Goal: Information Seeking & Learning: Check status

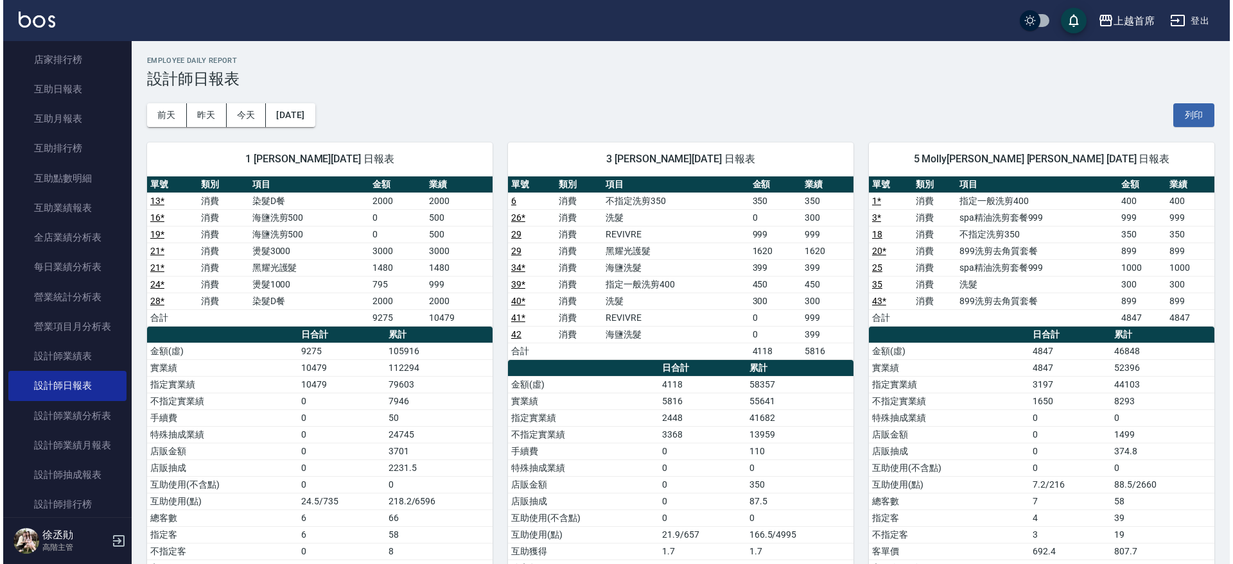
scroll to position [553, 0]
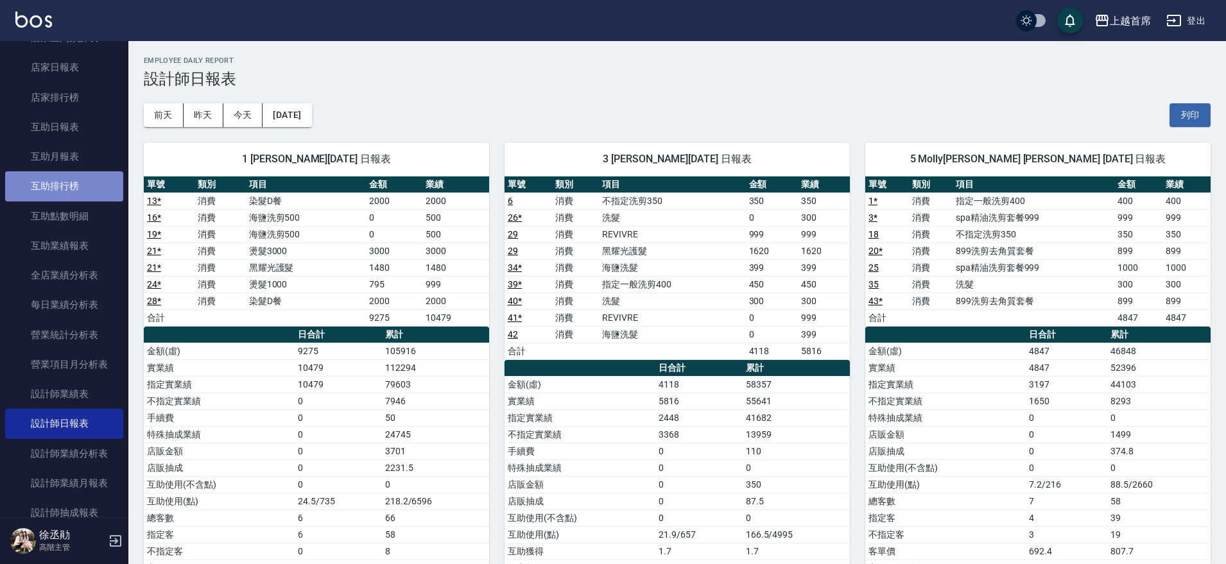
click at [64, 184] on link "互助排行榜" at bounding box center [64, 186] width 118 height 30
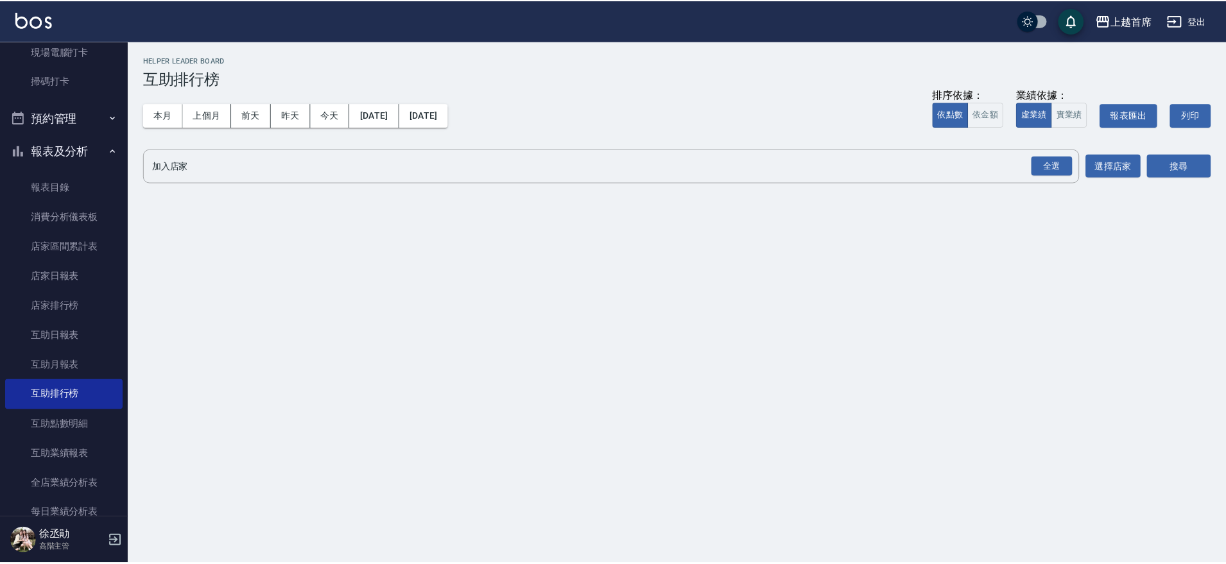
scroll to position [342, 0]
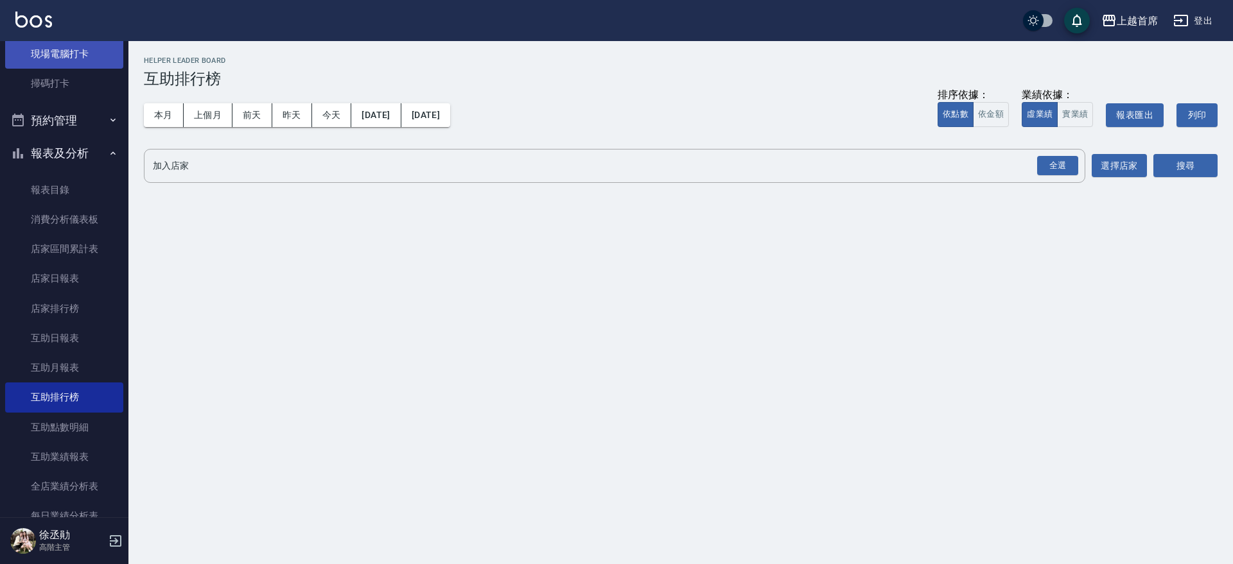
click at [38, 48] on link "現場電腦打卡" at bounding box center [64, 54] width 118 height 30
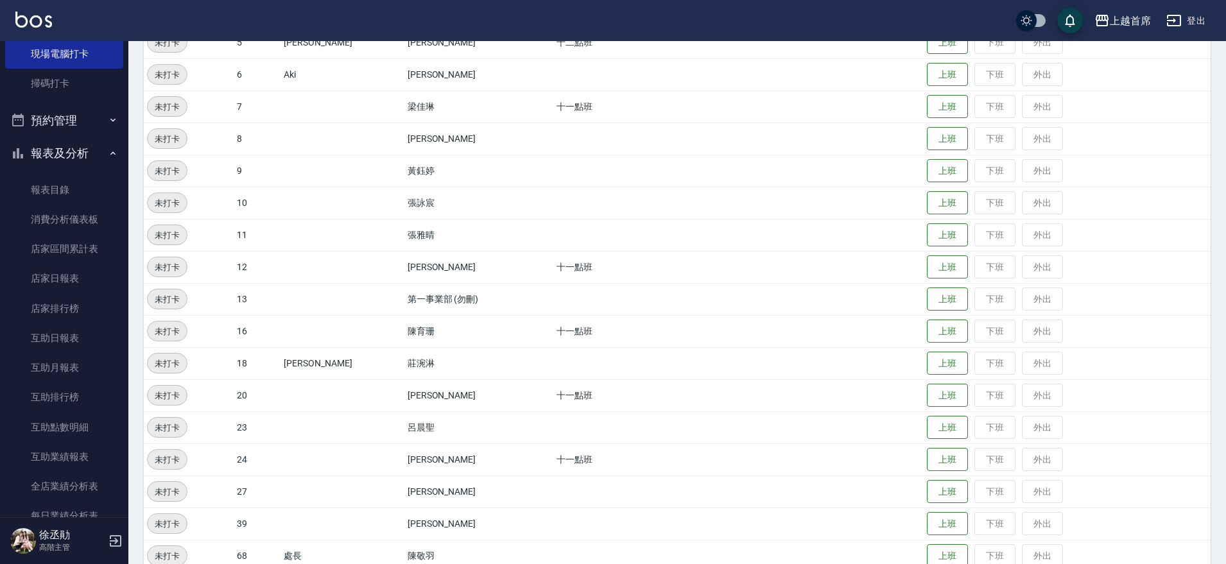
scroll to position [279, 0]
drag, startPoint x: 947, startPoint y: 482, endPoint x: 951, endPoint y: 459, distance: 23.4
click at [946, 482] on button "上班" at bounding box center [947, 491] width 41 height 24
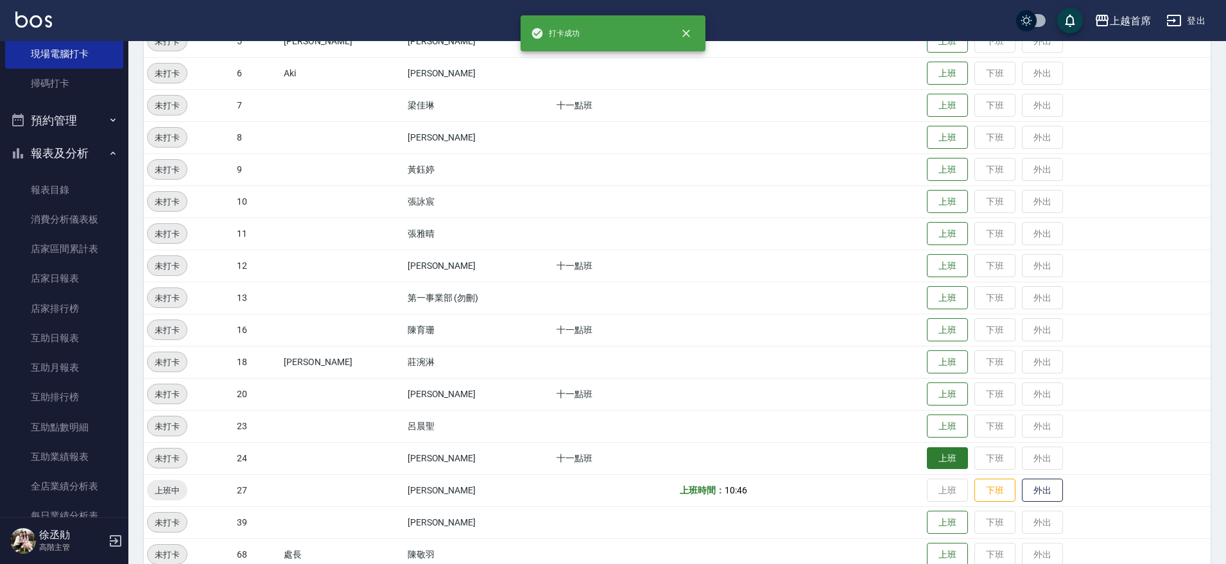
click at [933, 447] on button "上班" at bounding box center [947, 458] width 41 height 22
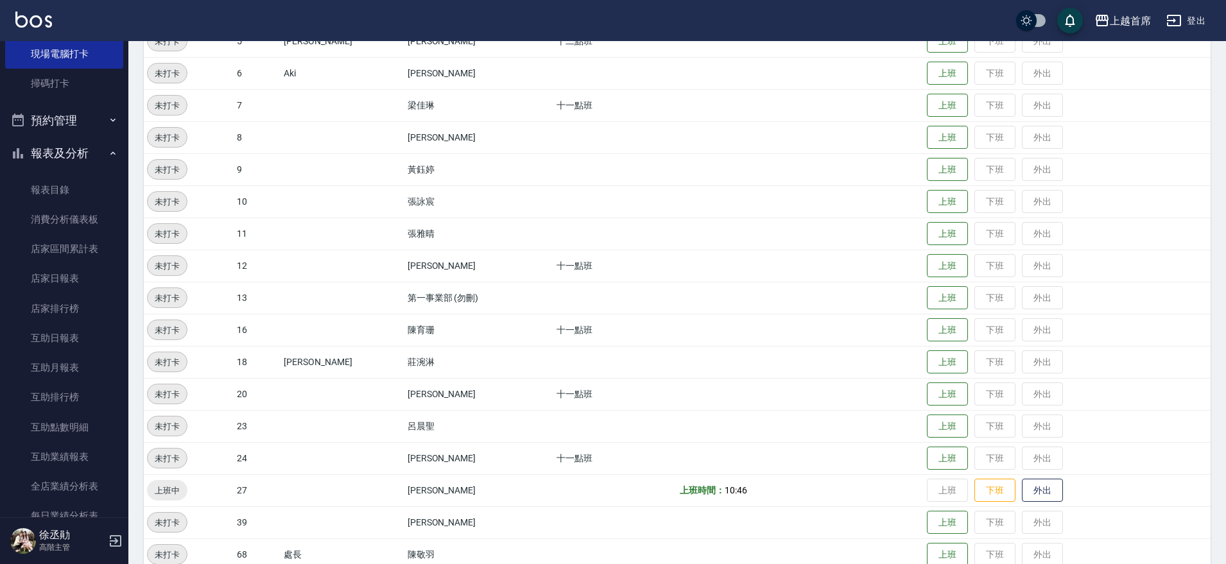
drag, startPoint x: 942, startPoint y: 471, endPoint x: 1026, endPoint y: 399, distance: 111.5
click at [957, 471] on td "上班 下班 外出" at bounding box center [1067, 458] width 287 height 32
click at [928, 452] on button "上班" at bounding box center [947, 458] width 41 height 22
click at [940, 331] on button "上班" at bounding box center [947, 330] width 41 height 22
click at [935, 422] on button "上班" at bounding box center [947, 426] width 41 height 22
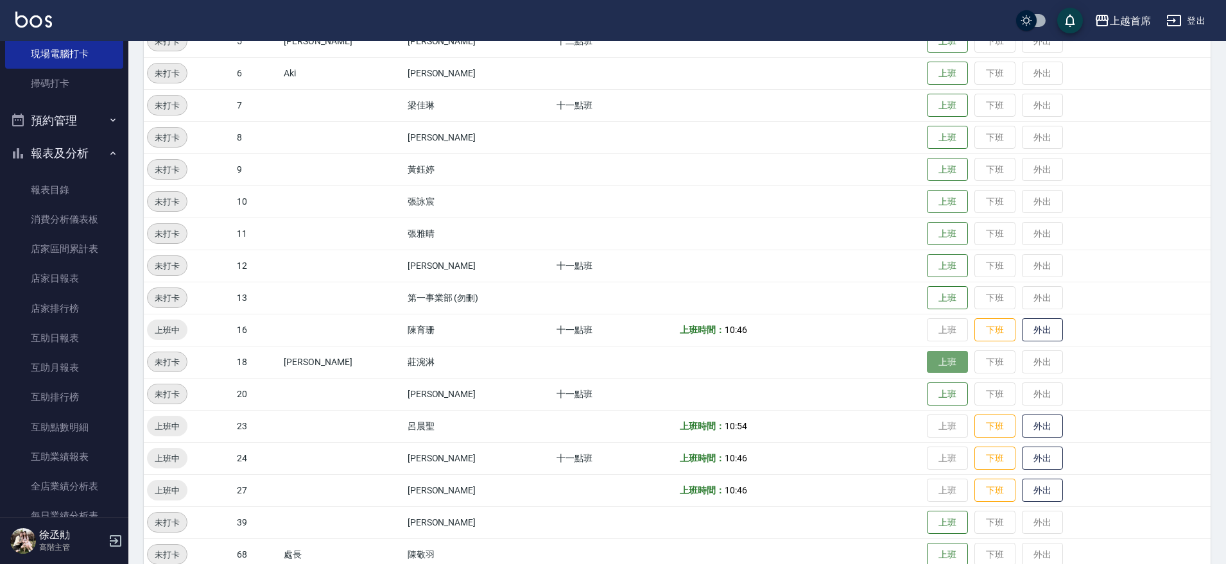
click at [944, 365] on button "上班" at bounding box center [947, 362] width 41 height 22
click at [930, 524] on button "上班" at bounding box center [947, 523] width 41 height 22
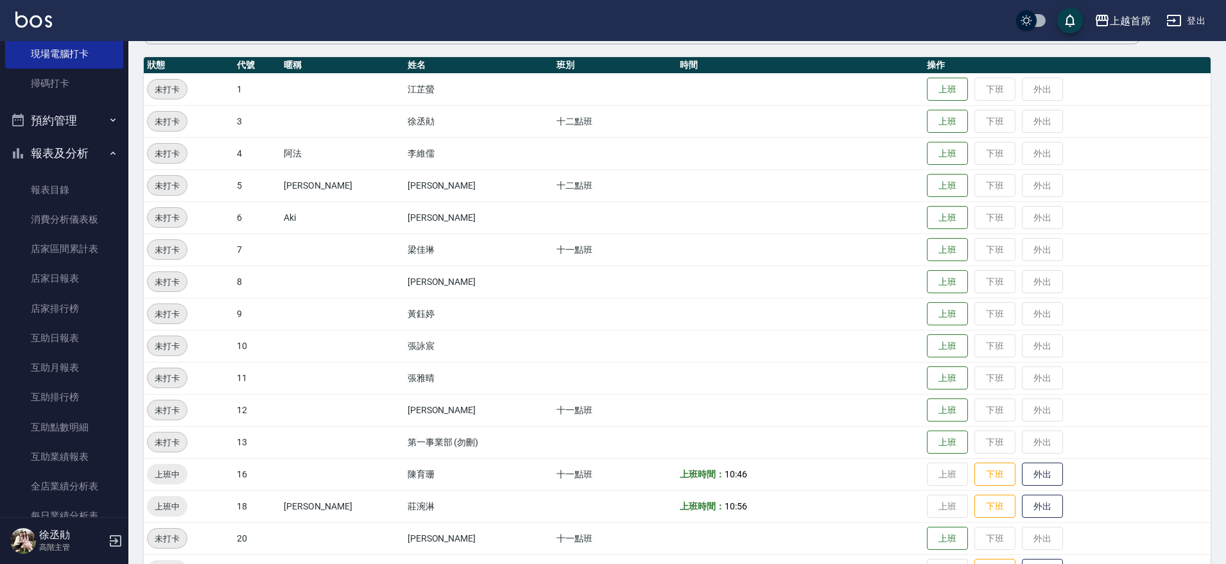
scroll to position [160, 0]
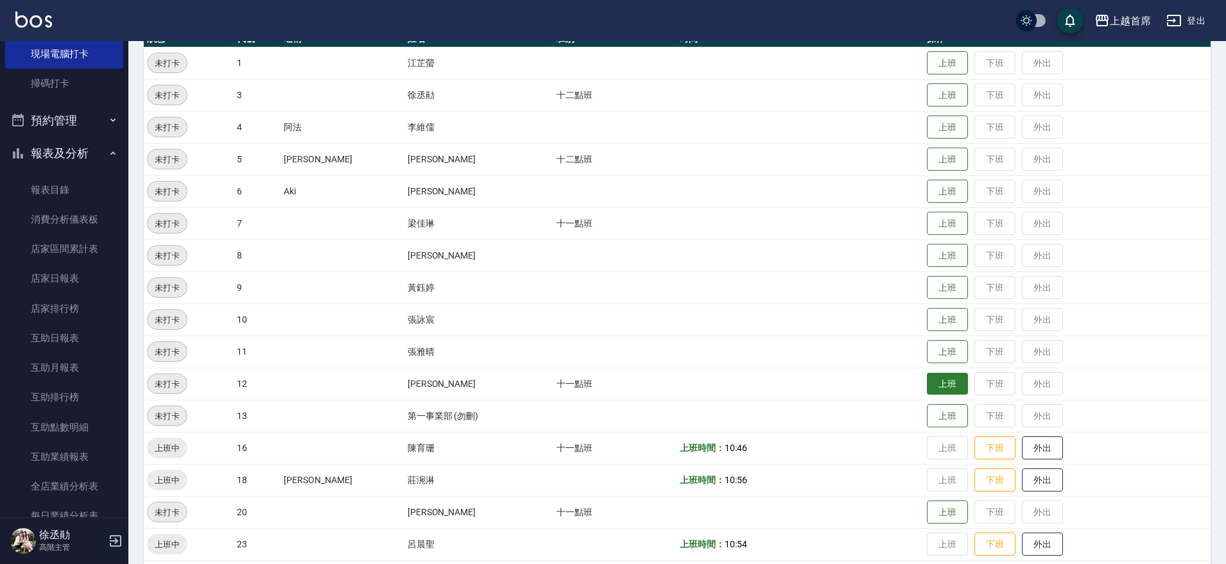
click at [947, 383] on button "上班" at bounding box center [947, 384] width 41 height 22
click at [945, 514] on button "上班" at bounding box center [947, 512] width 41 height 22
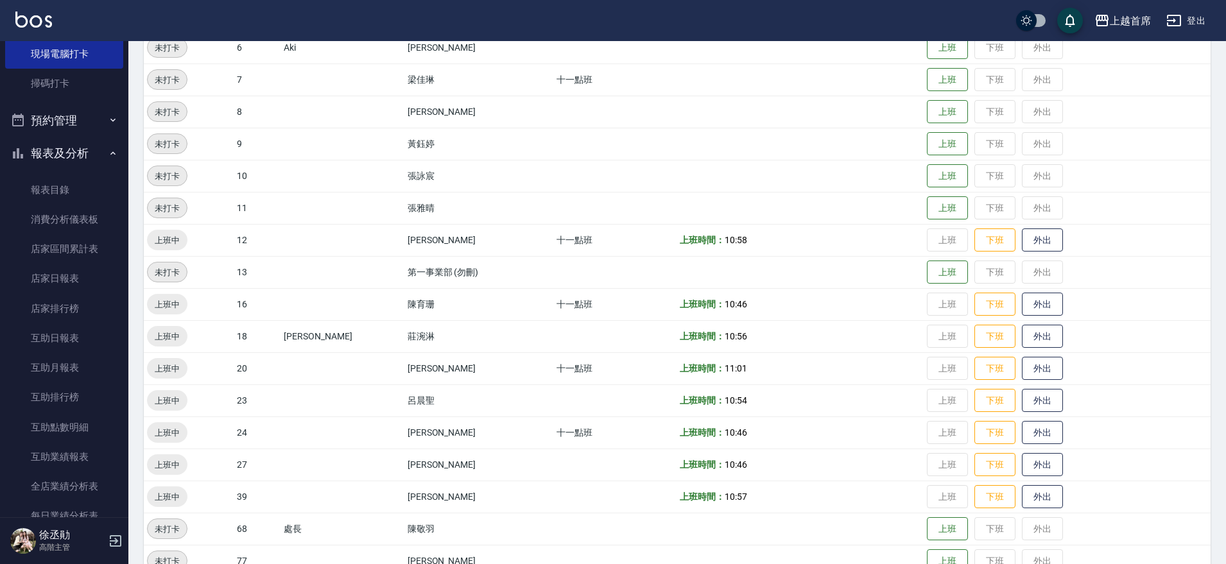
scroll to position [0, 0]
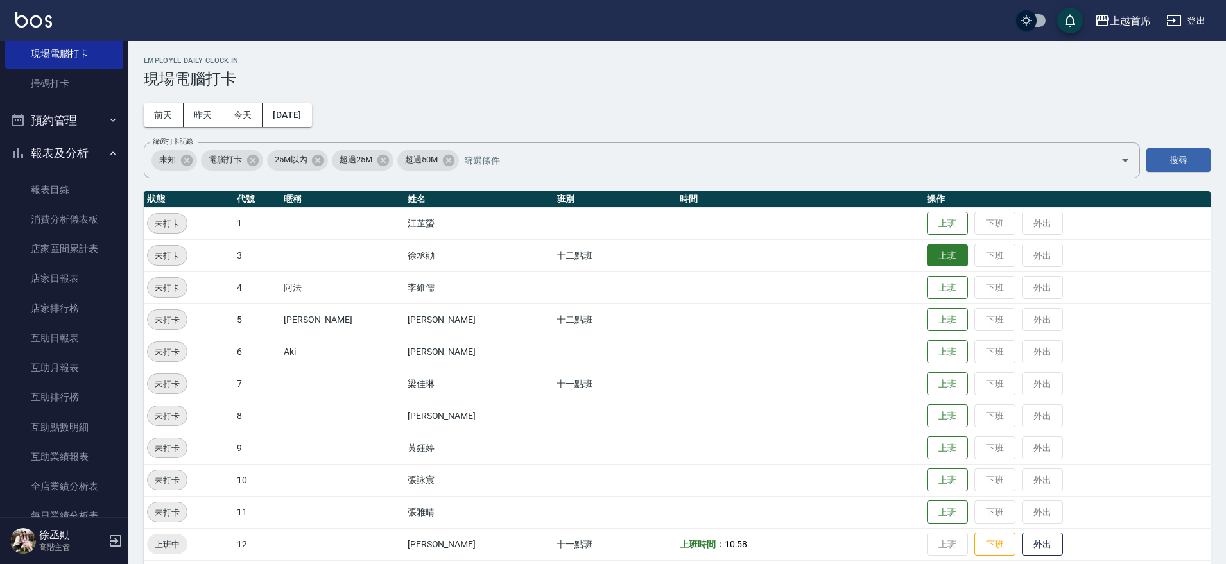
click at [935, 248] on button "上班" at bounding box center [947, 256] width 41 height 22
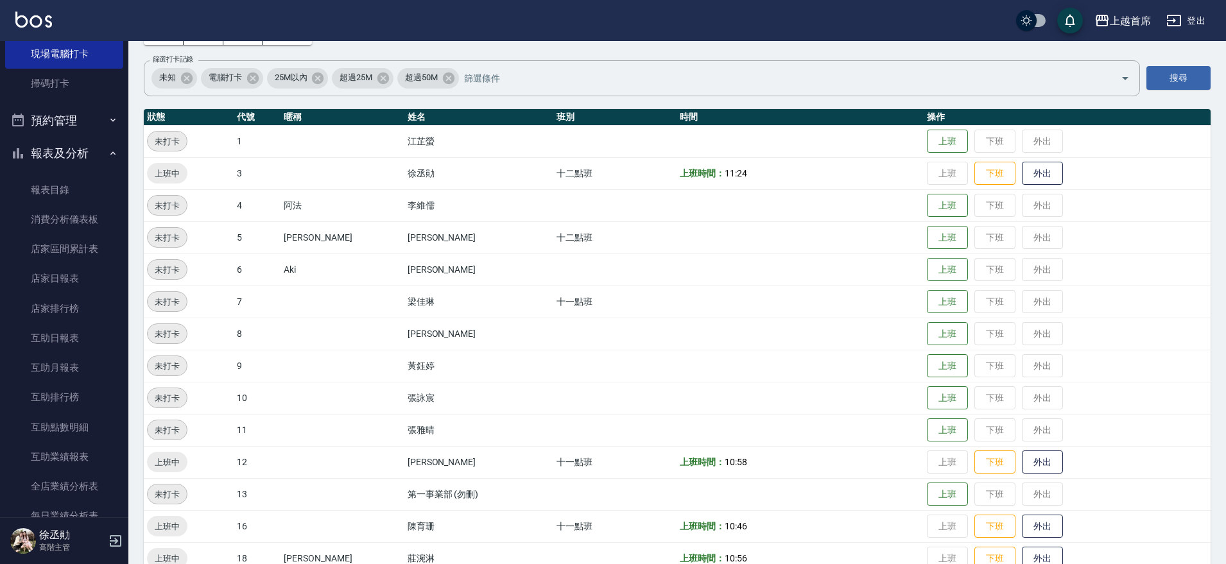
scroll to position [80, 0]
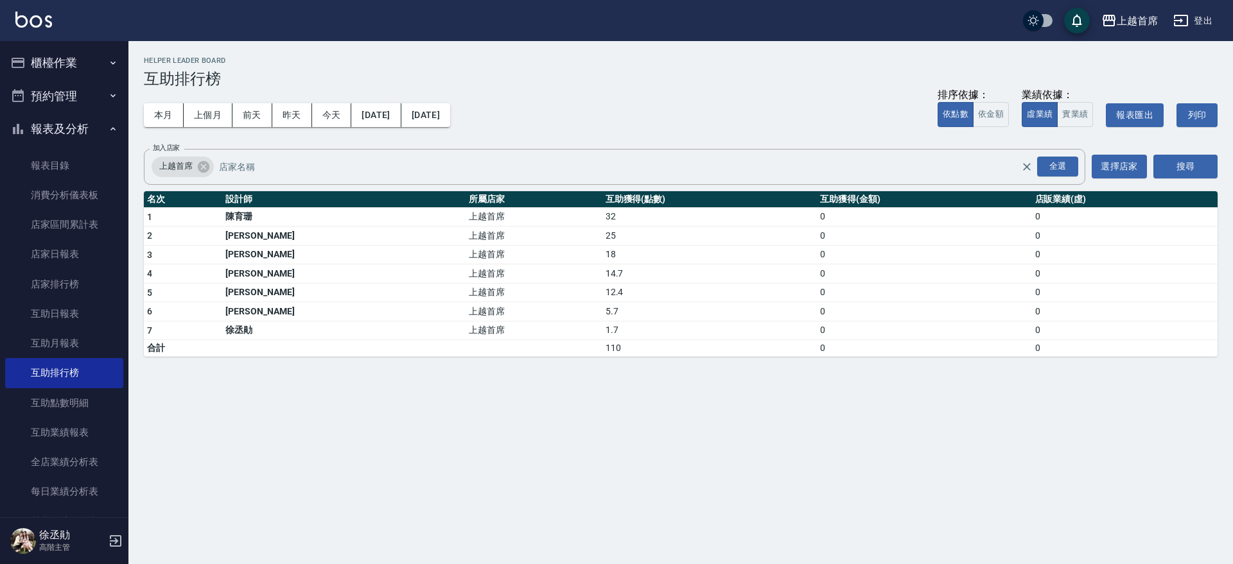
click at [596, 112] on div "本月 上個月 前天 昨天 今天 2025/09/12 2025/09/12 排序依據： 依點數 依金額 業績依據： 虛業績 實業績 報表匯出 列印" at bounding box center [680, 115] width 1073 height 55
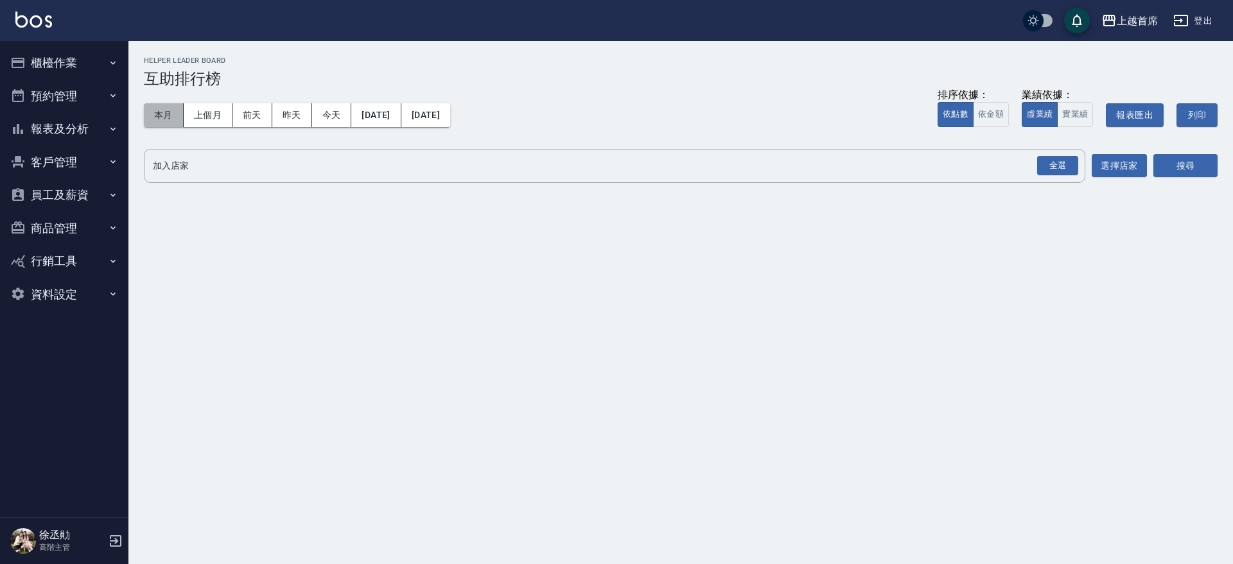
click at [160, 111] on button "本月" at bounding box center [164, 115] width 40 height 24
click at [1047, 158] on div "全選" at bounding box center [1057, 166] width 41 height 20
click at [1183, 163] on button "搜尋" at bounding box center [1185, 167] width 64 height 24
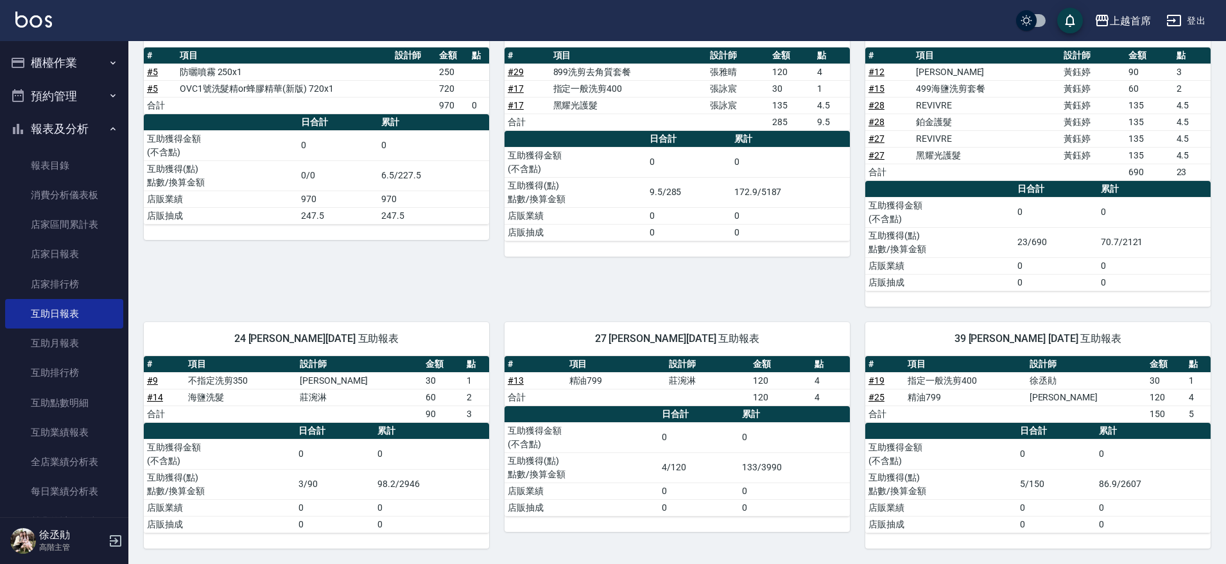
scroll to position [160, 0]
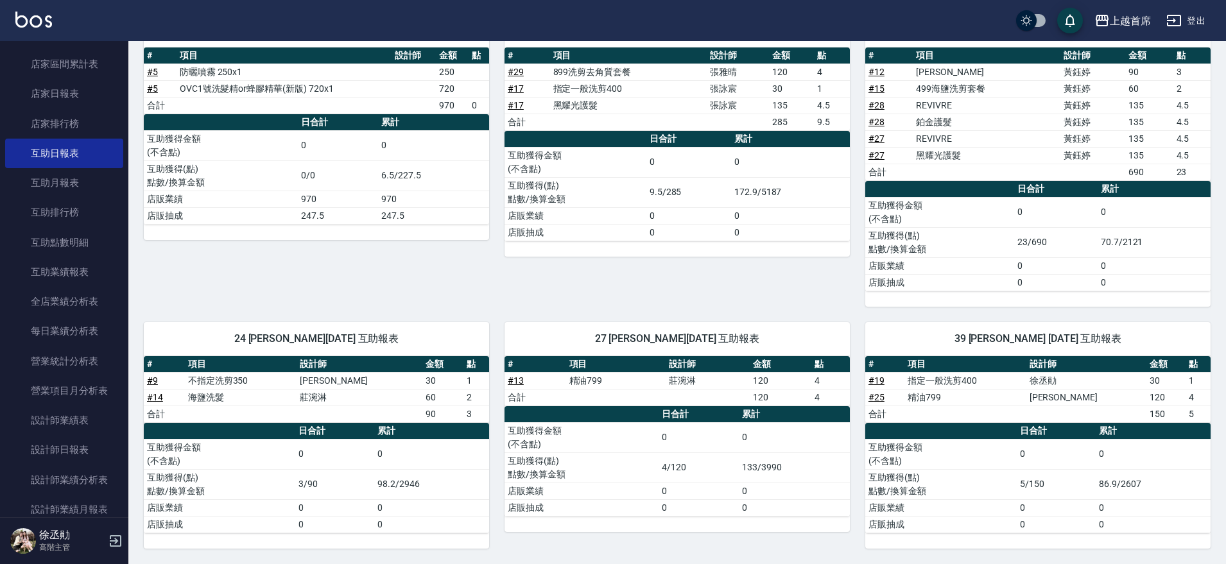
click at [723, 294] on div "20 鄭詩縈 09/13/2025 互助報表 # 項目 設計師 金額 點 # 29 899洗剪去角質套餐 張雅晴 120 4 # 17 指定一般洗剪400 張…" at bounding box center [669, 152] width 361 height 309
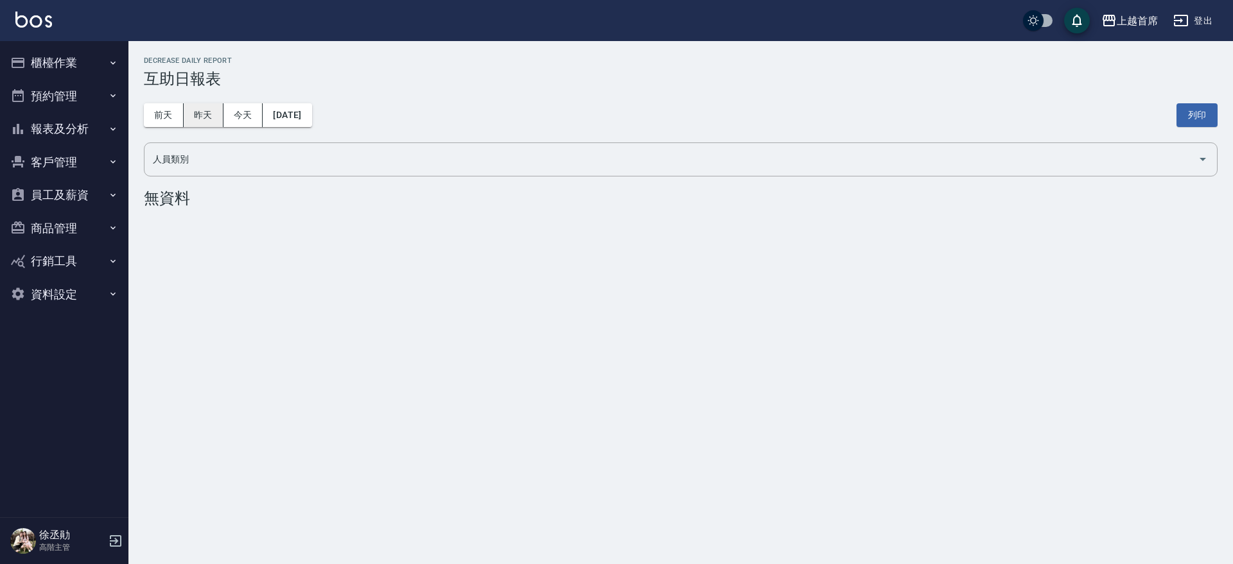
click at [210, 116] on button "昨天" at bounding box center [204, 115] width 40 height 24
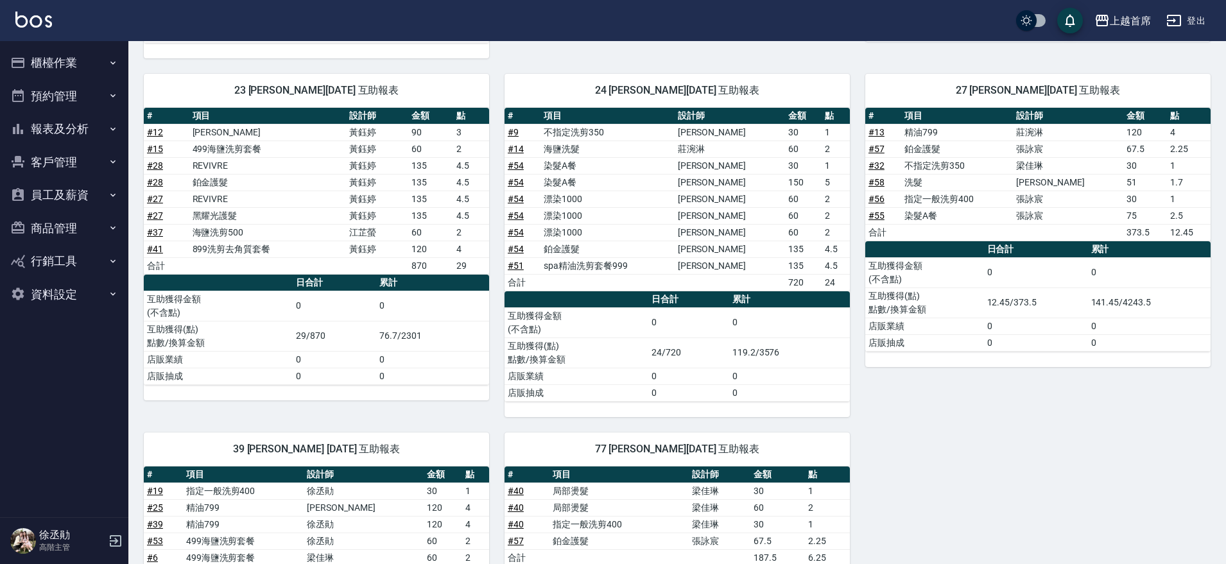
scroll to position [863, 0]
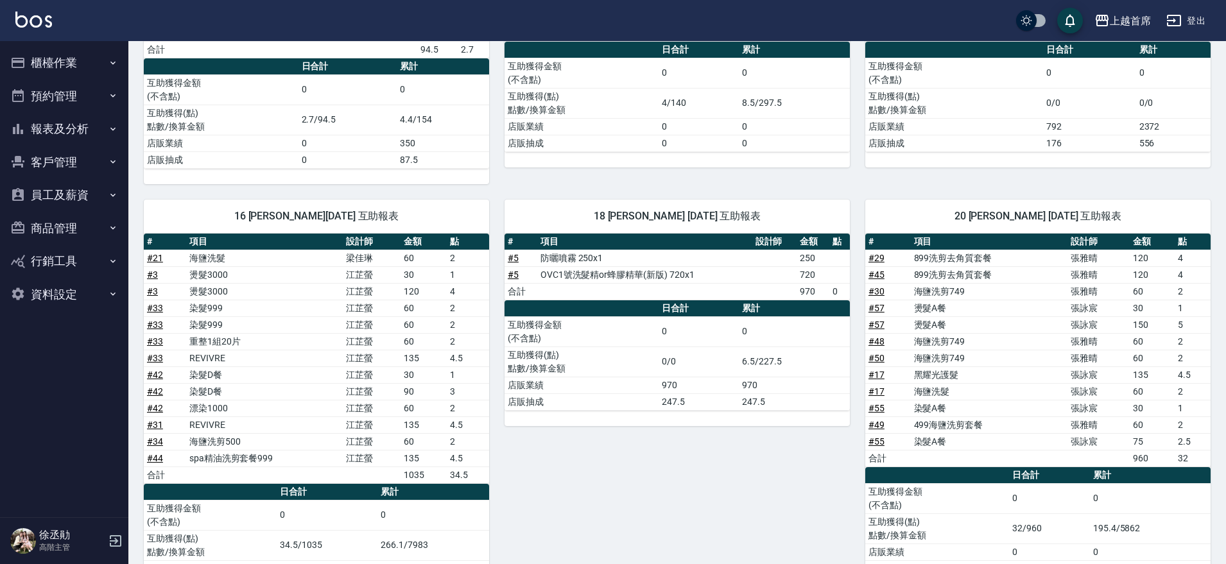
scroll to position [241, 0]
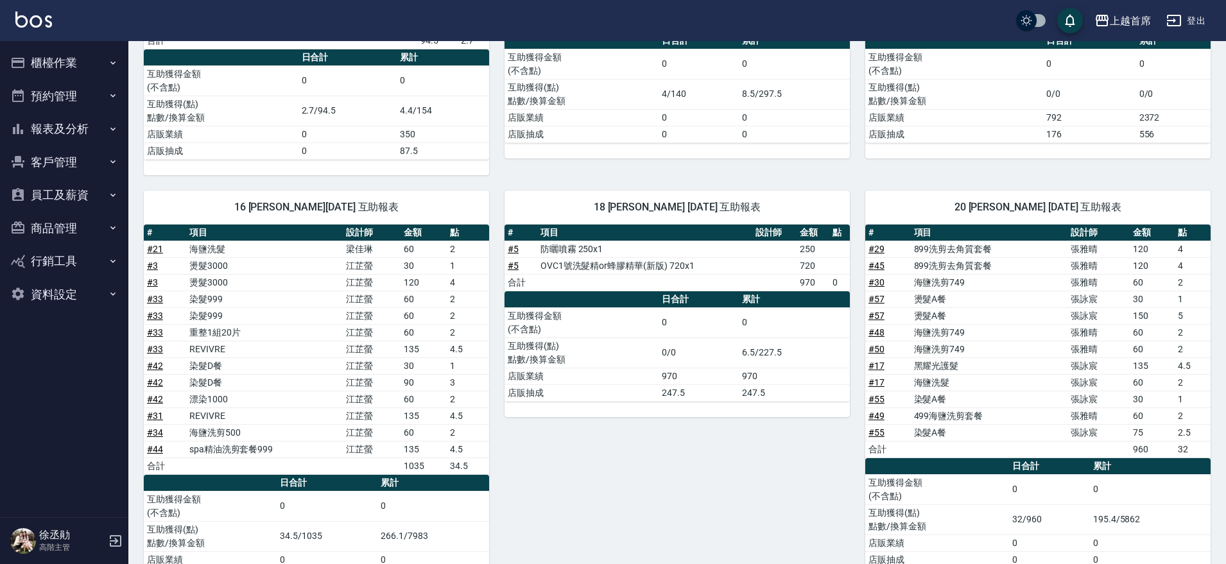
click at [98, 65] on button "櫃檯作業" at bounding box center [64, 62] width 118 height 33
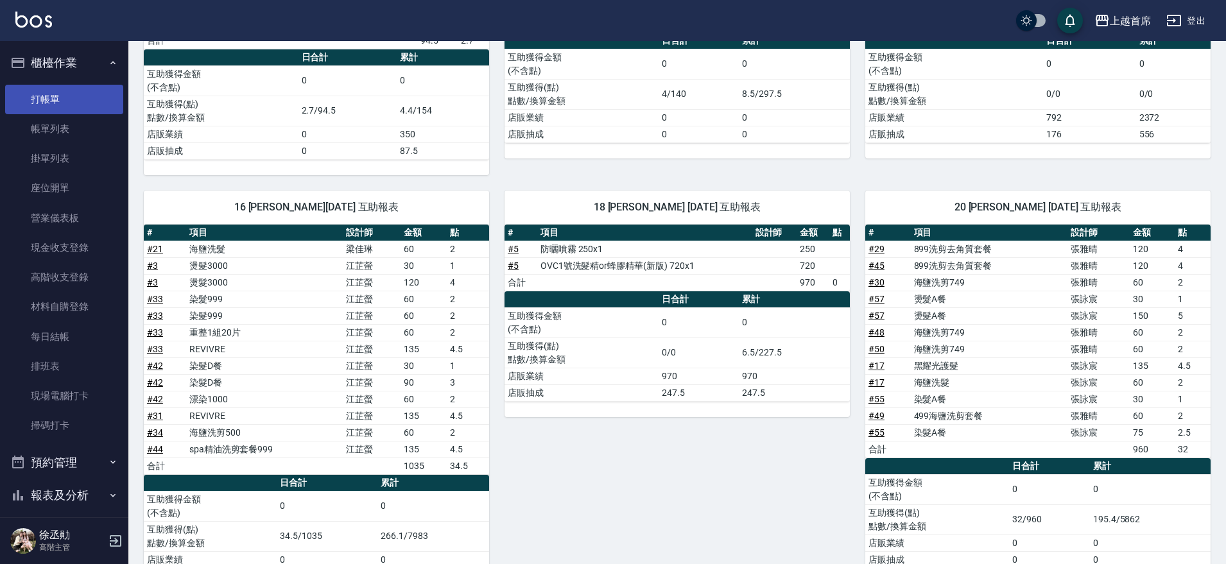
click at [105, 91] on link "打帳單" at bounding box center [64, 100] width 118 height 30
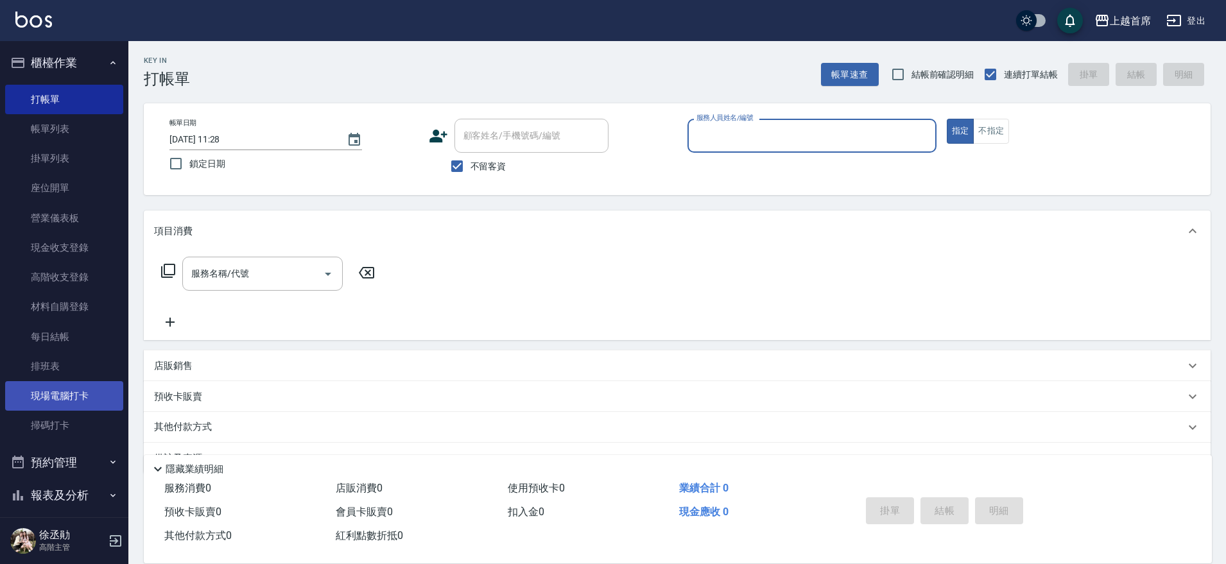
click at [85, 394] on link "現場電腦打卡" at bounding box center [64, 396] width 118 height 30
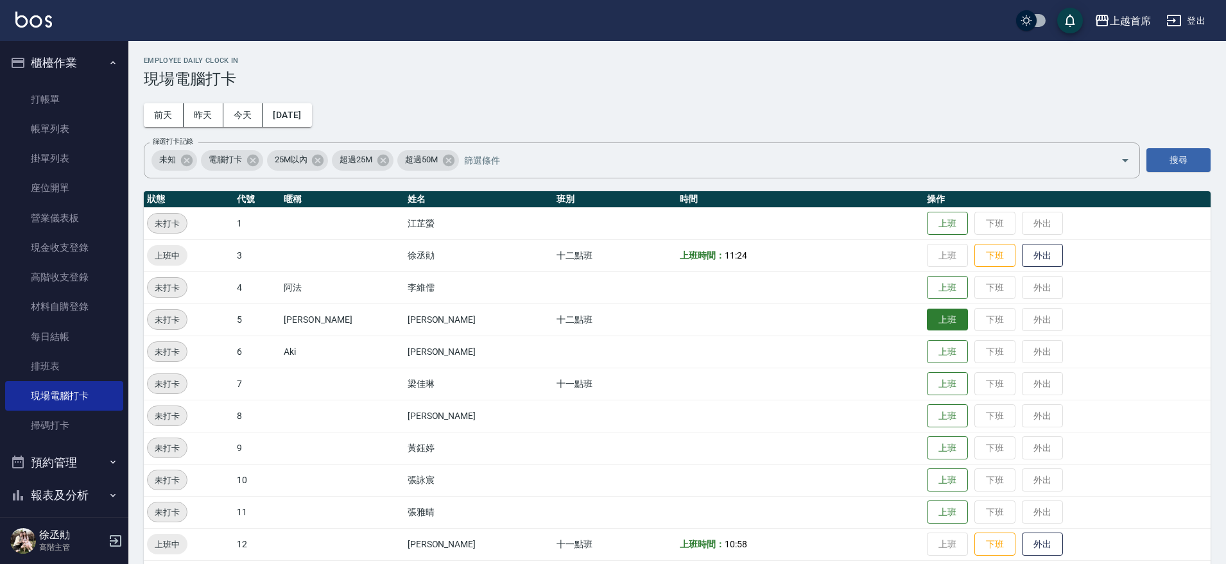
click at [928, 318] on button "上班" at bounding box center [947, 320] width 41 height 22
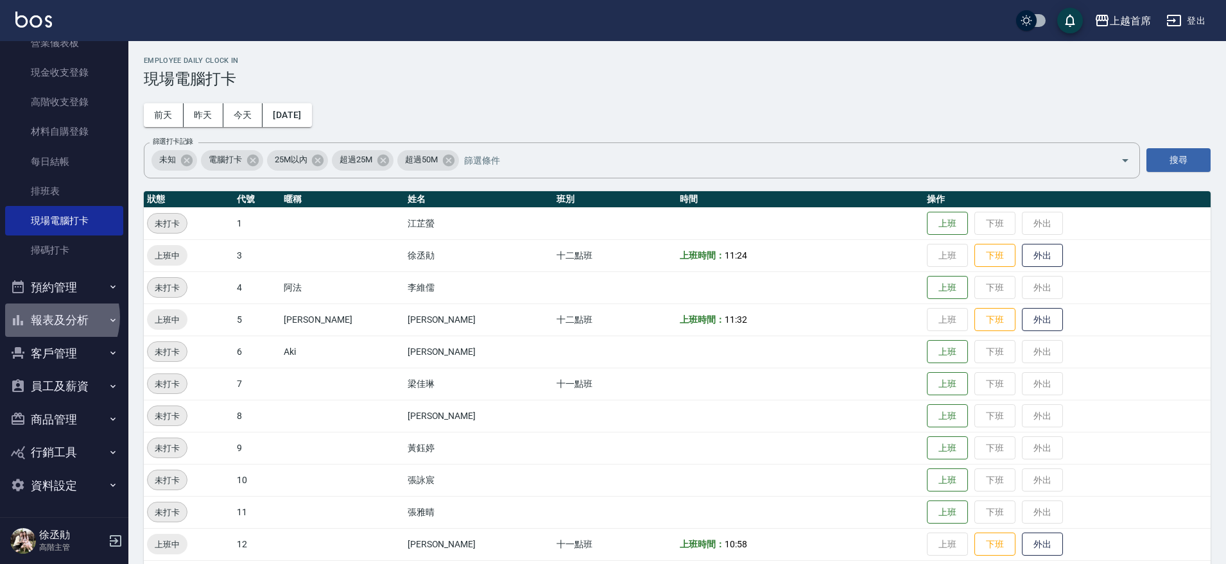
click at [46, 317] on button "報表及分析" at bounding box center [64, 320] width 118 height 33
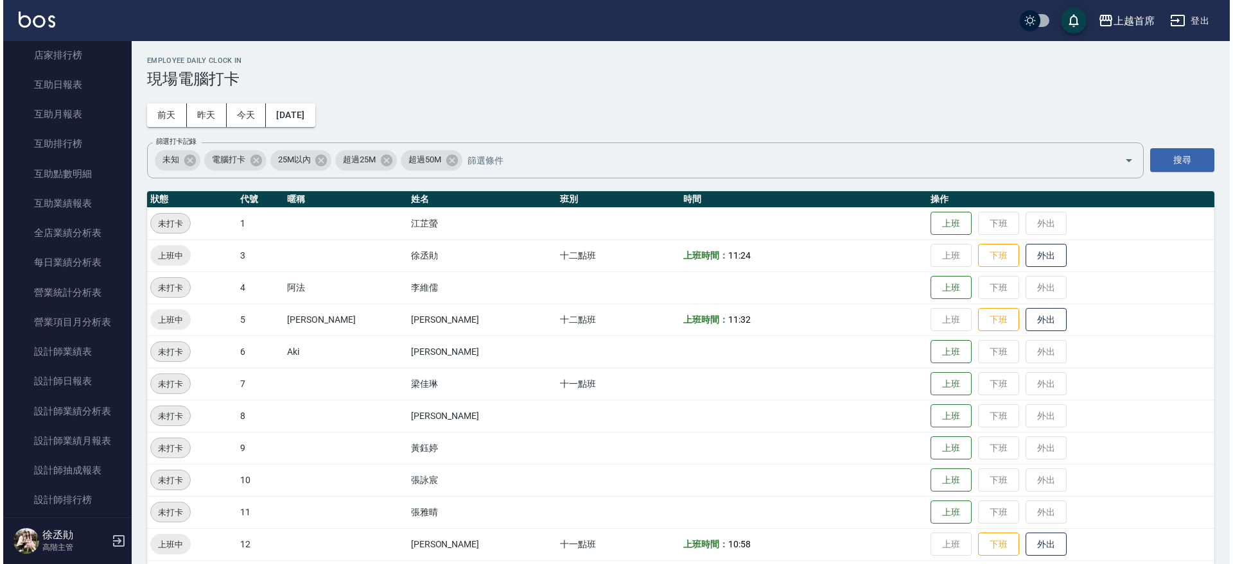
scroll to position [642, 0]
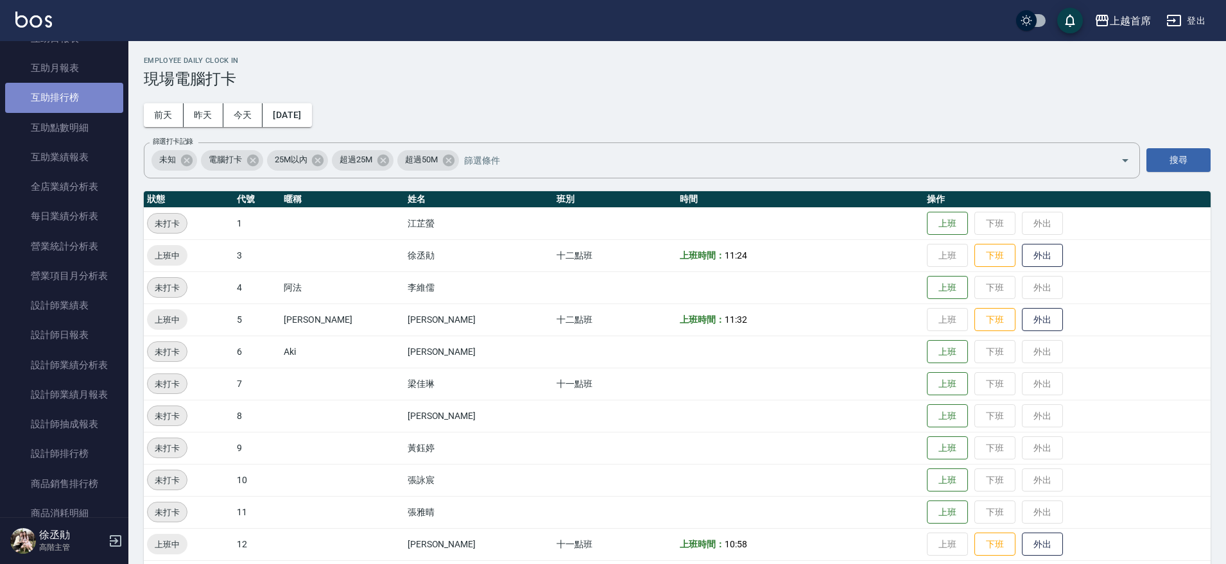
click at [94, 91] on link "互助排行榜" at bounding box center [64, 98] width 118 height 30
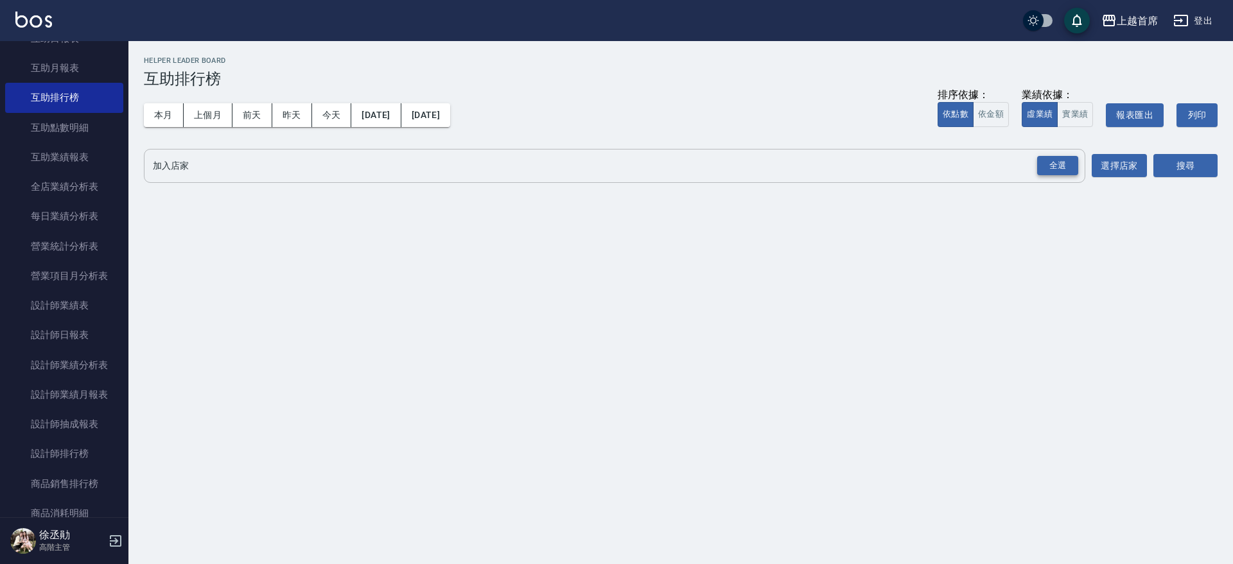
click at [1053, 169] on div "全選" at bounding box center [1057, 166] width 41 height 20
click at [1180, 159] on button "搜尋" at bounding box center [1185, 167] width 64 height 24
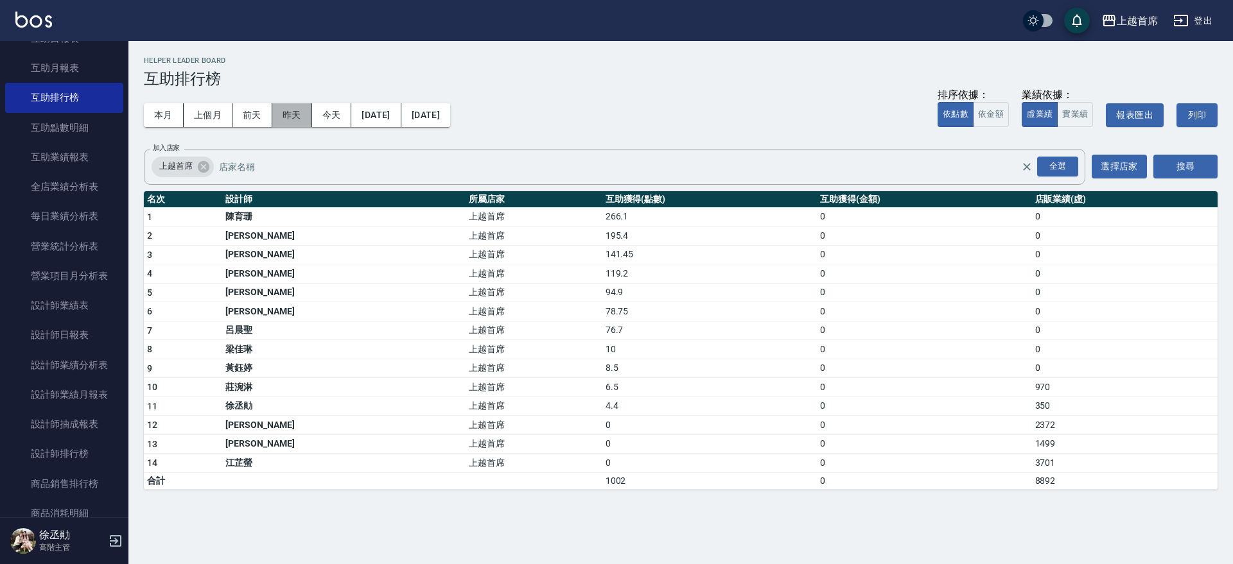
click at [284, 112] on button "昨天" at bounding box center [292, 115] width 40 height 24
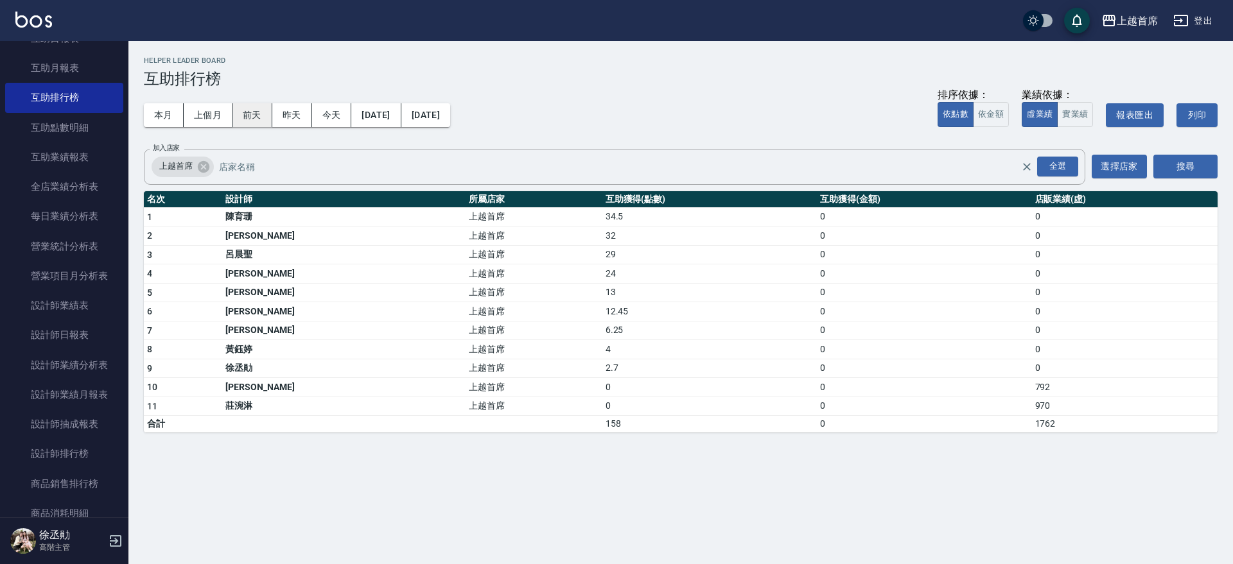
click at [244, 117] on button "前天" at bounding box center [252, 115] width 40 height 24
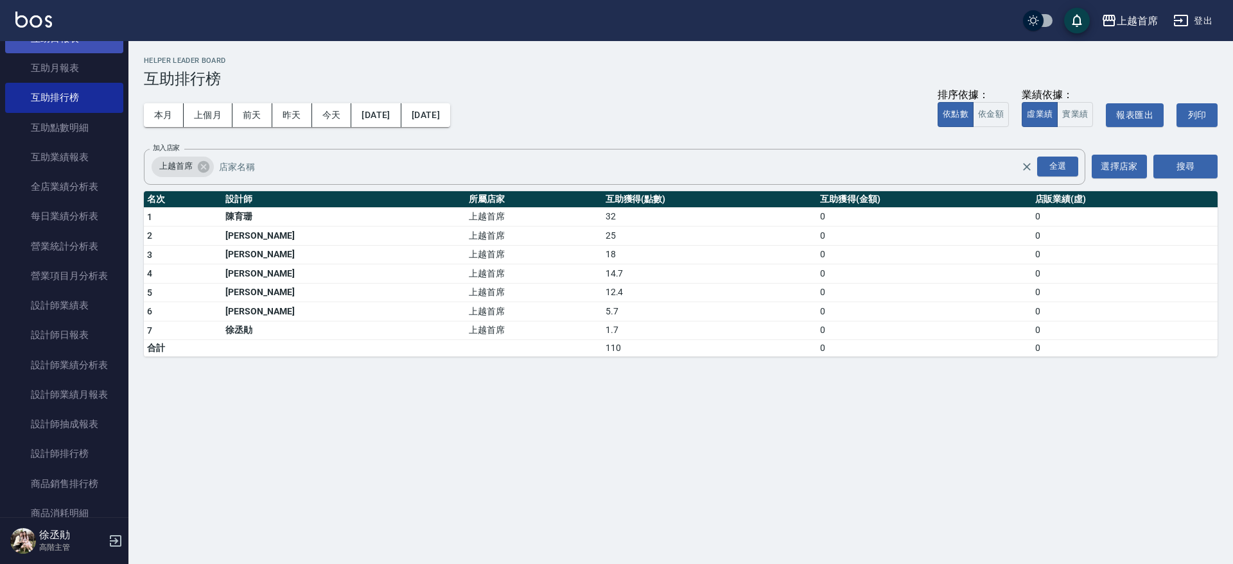
click at [72, 46] on link "互助日報表" at bounding box center [64, 39] width 118 height 30
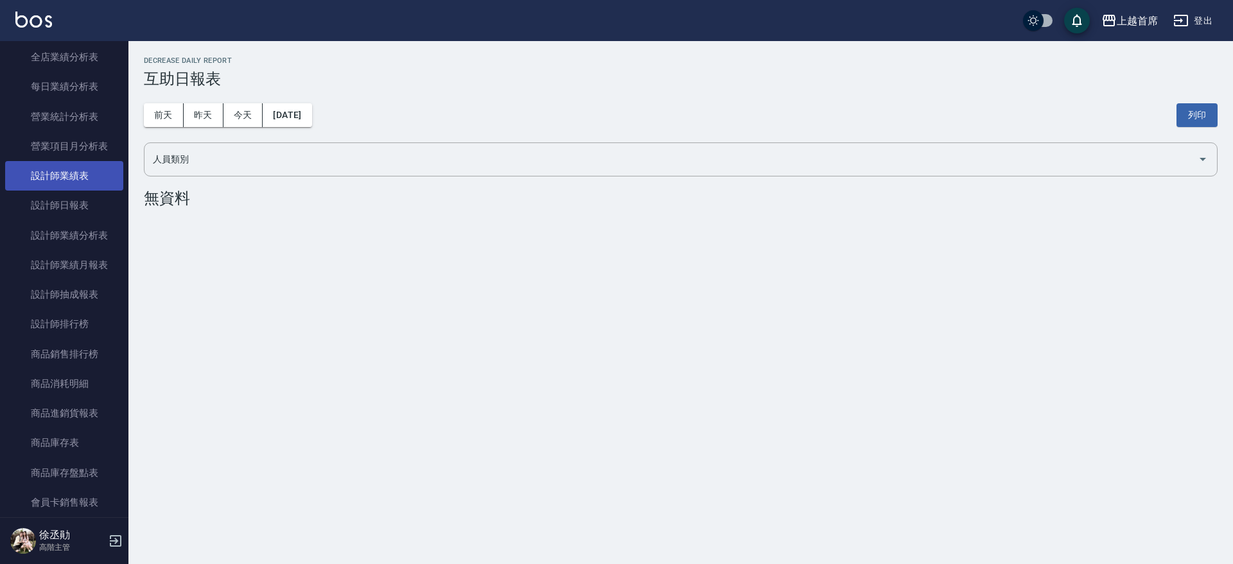
scroll to position [642, 0]
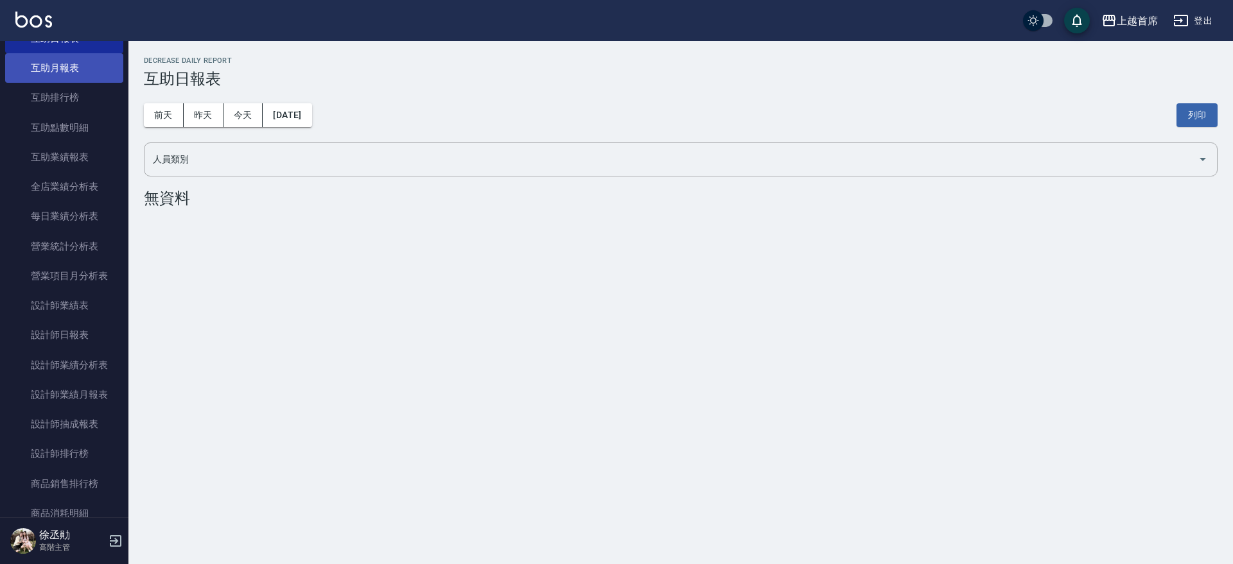
click at [65, 67] on link "互助月報表" at bounding box center [64, 68] width 118 height 30
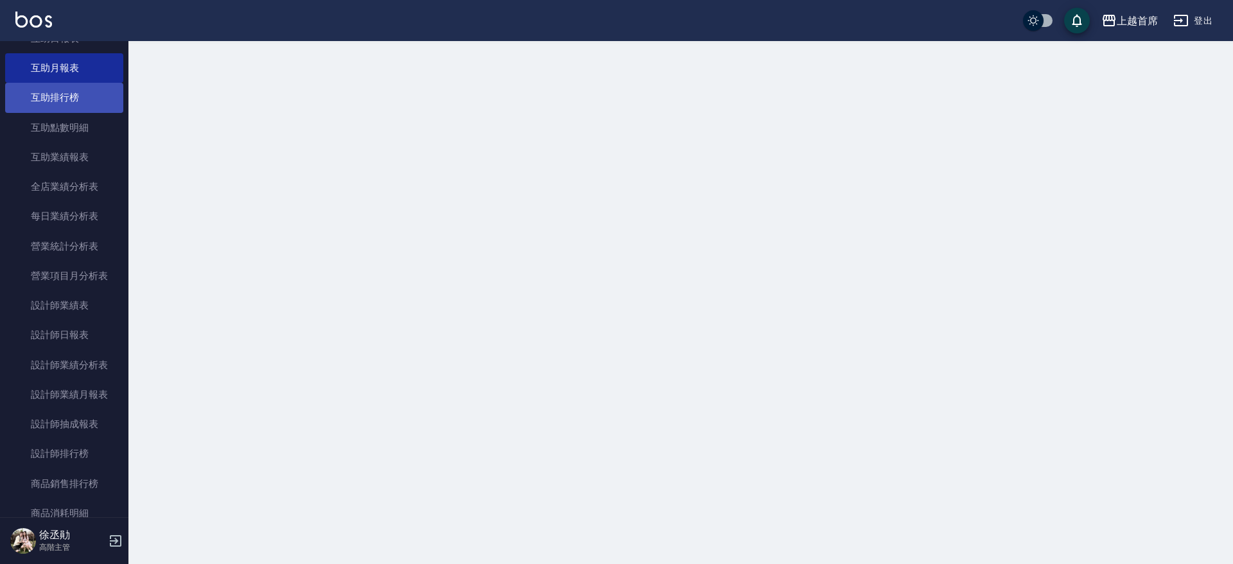
click at [76, 111] on link "互助排行榜" at bounding box center [64, 98] width 118 height 30
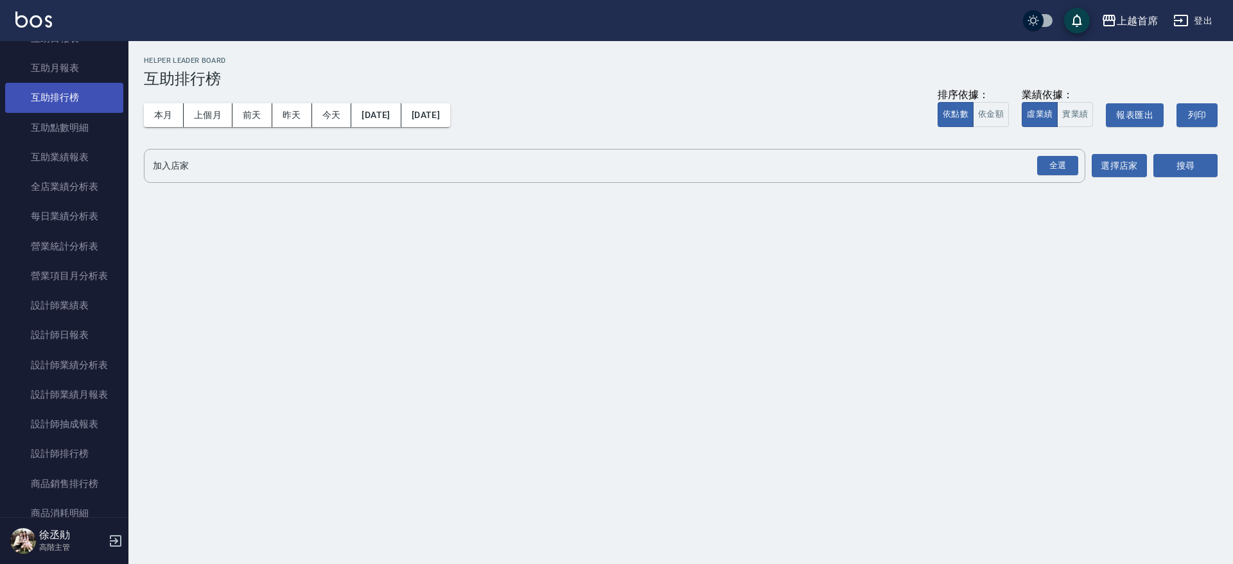
click at [98, 101] on link "互助排行榜" at bounding box center [64, 98] width 118 height 30
click at [159, 114] on button "本月" at bounding box center [164, 115] width 40 height 24
click at [1060, 159] on div "全選" at bounding box center [1057, 166] width 41 height 20
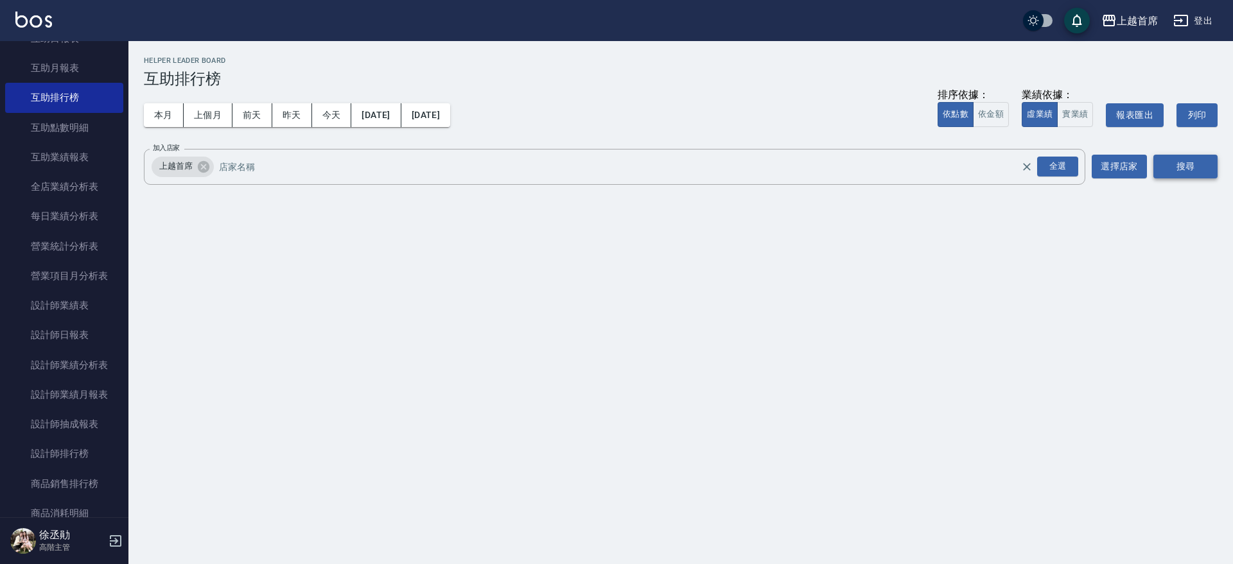
click at [1173, 169] on button "搜尋" at bounding box center [1185, 167] width 64 height 24
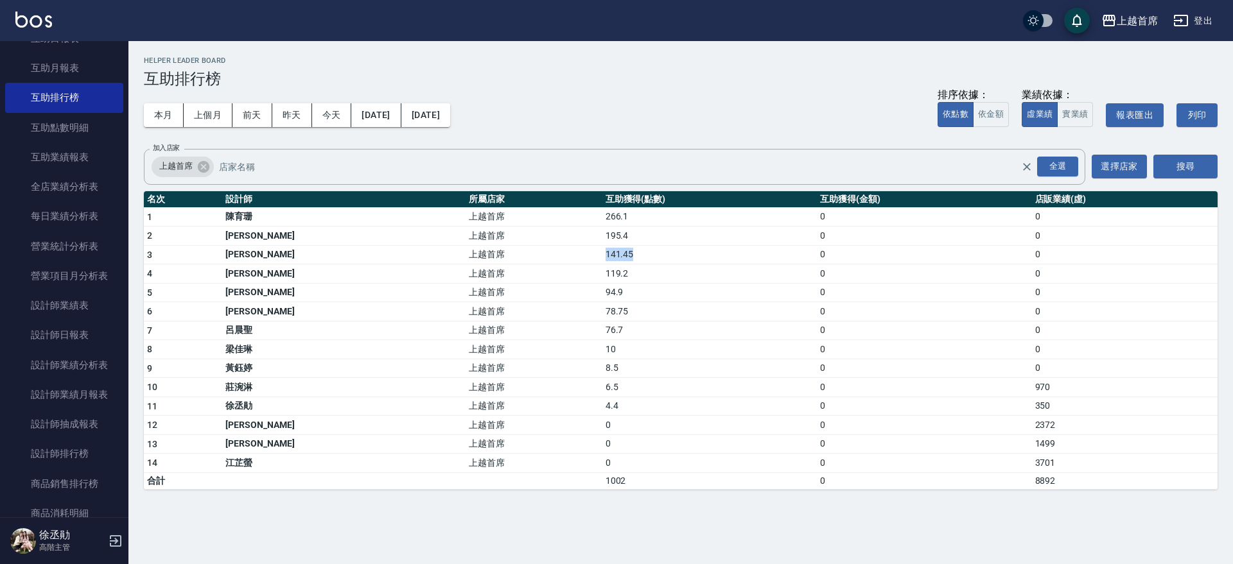
drag, startPoint x: 509, startPoint y: 252, endPoint x: 544, endPoint y: 250, distance: 34.7
click at [544, 250] on tr "3 蔡宛孜 上越首席 141.45 0 0" at bounding box center [680, 254] width 1073 height 19
click at [553, 133] on div "本月 上個月 前天 昨天 今天 2025/09/01 2025/09/30 排序依據： 依點數 依金額 業績依據： 虛業績 實業績 報表匯出 列印" at bounding box center [680, 115] width 1073 height 55
click at [86, 118] on link "互助點數明細" at bounding box center [64, 128] width 118 height 30
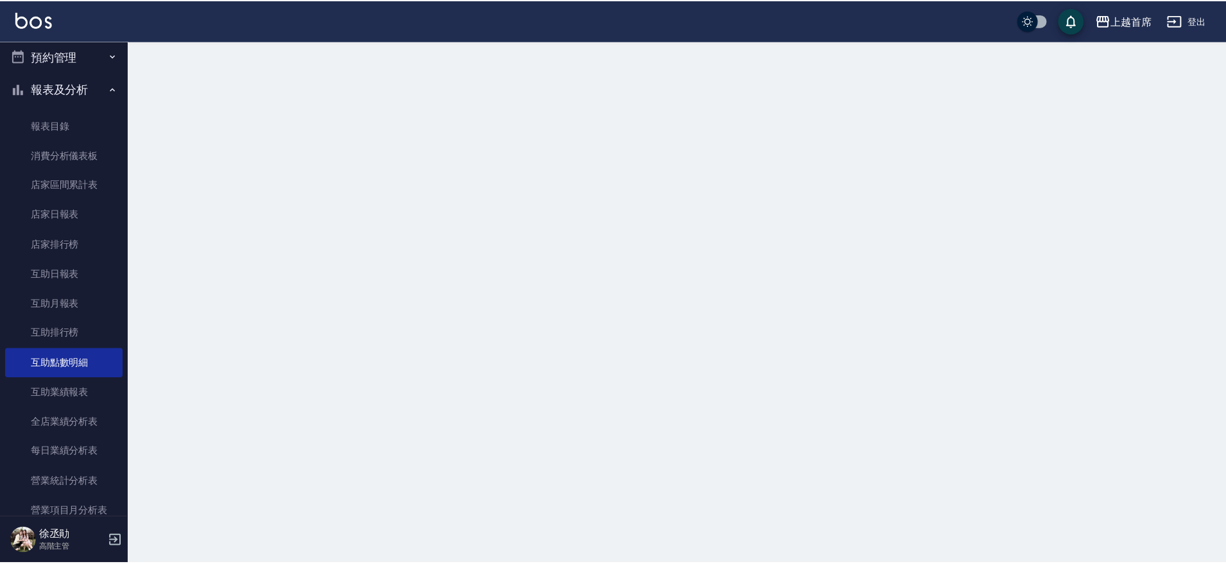
scroll to position [429, 0]
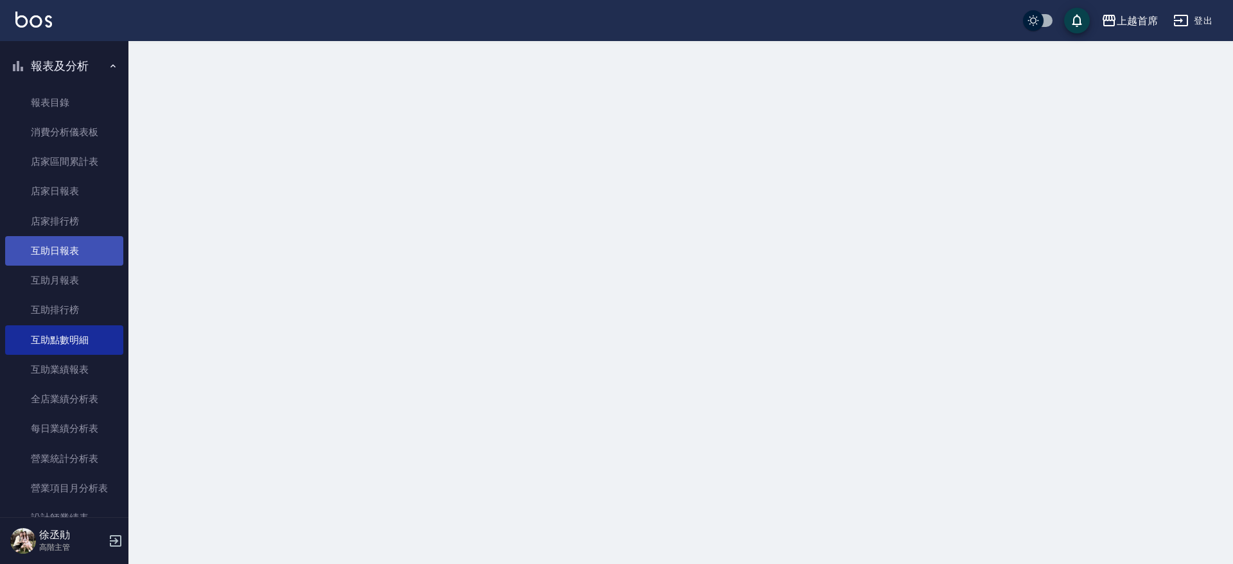
click at [17, 247] on link "互助日報表" at bounding box center [64, 251] width 118 height 30
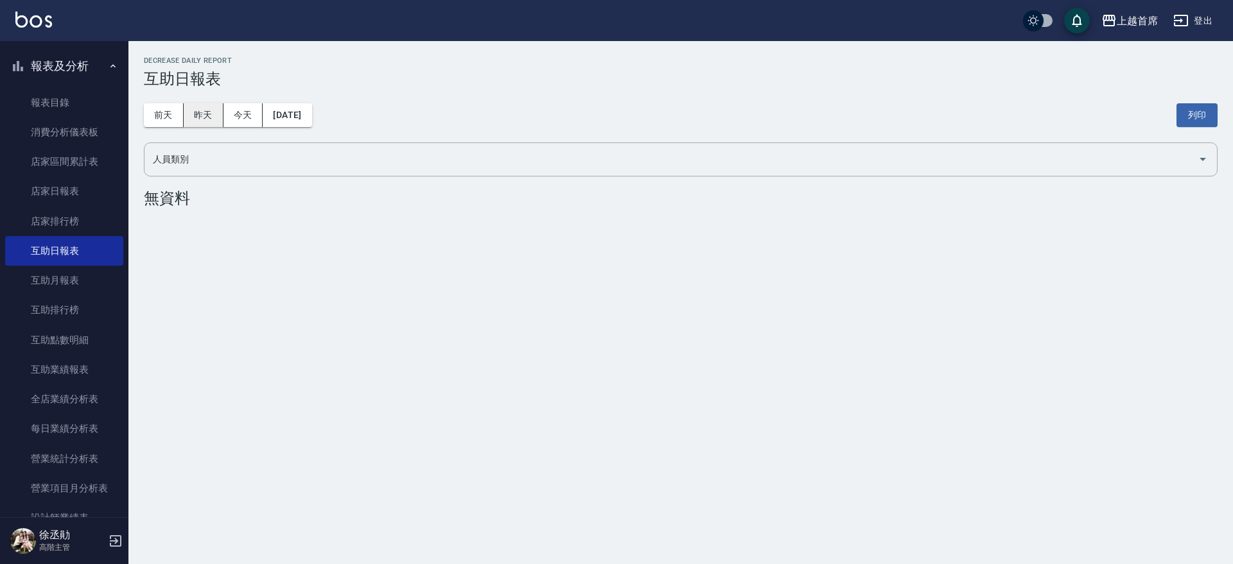
click at [200, 115] on button "昨天" at bounding box center [204, 115] width 40 height 24
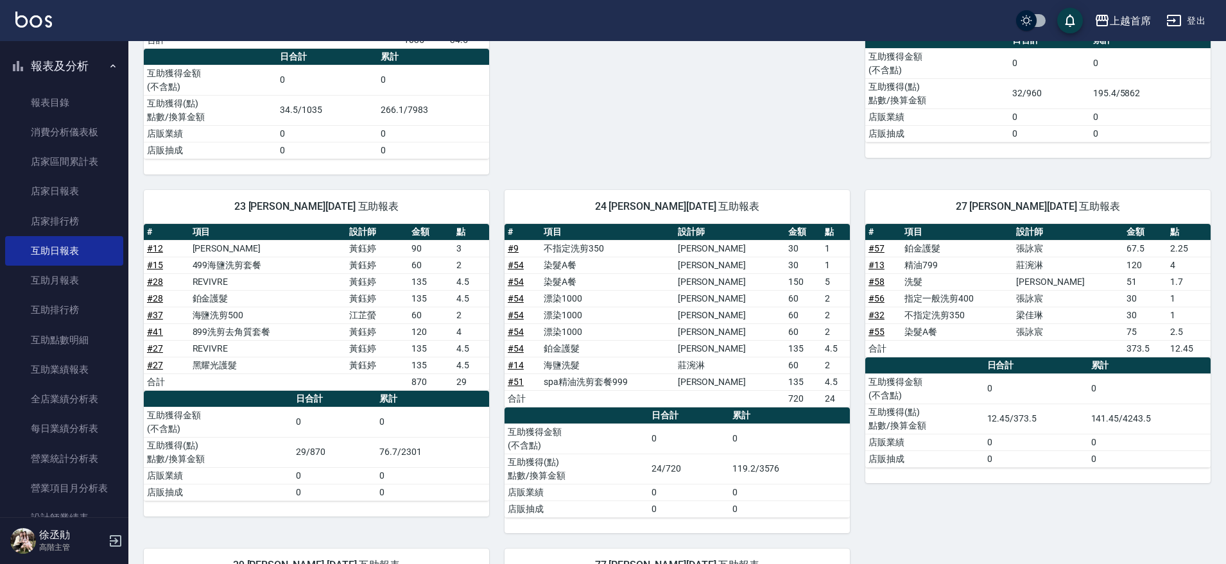
scroll to position [662, 0]
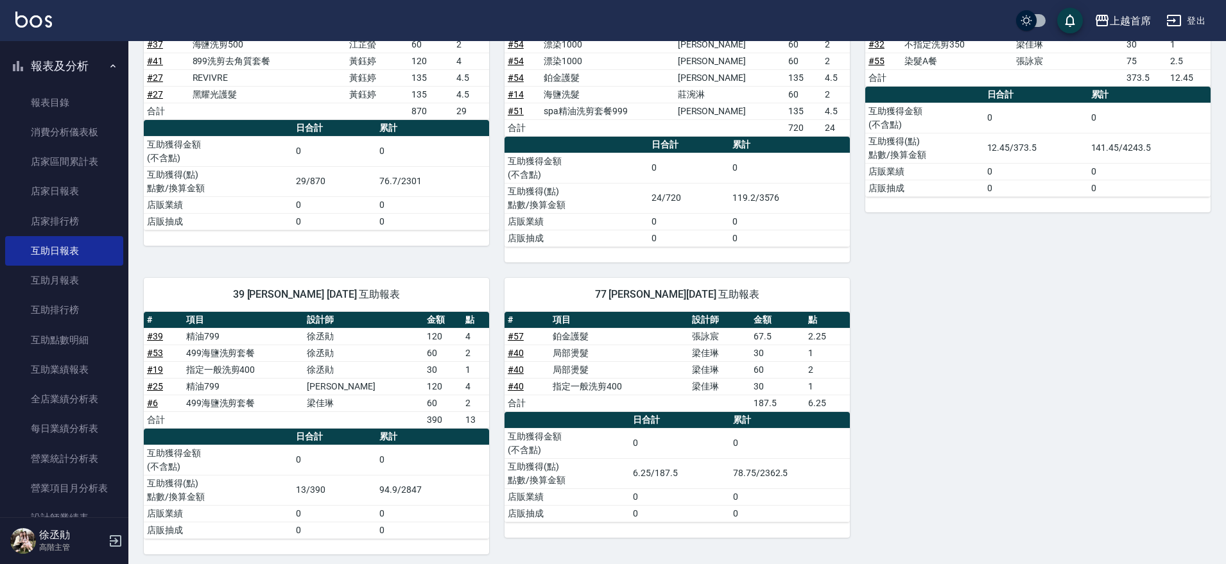
scroll to position [944, 0]
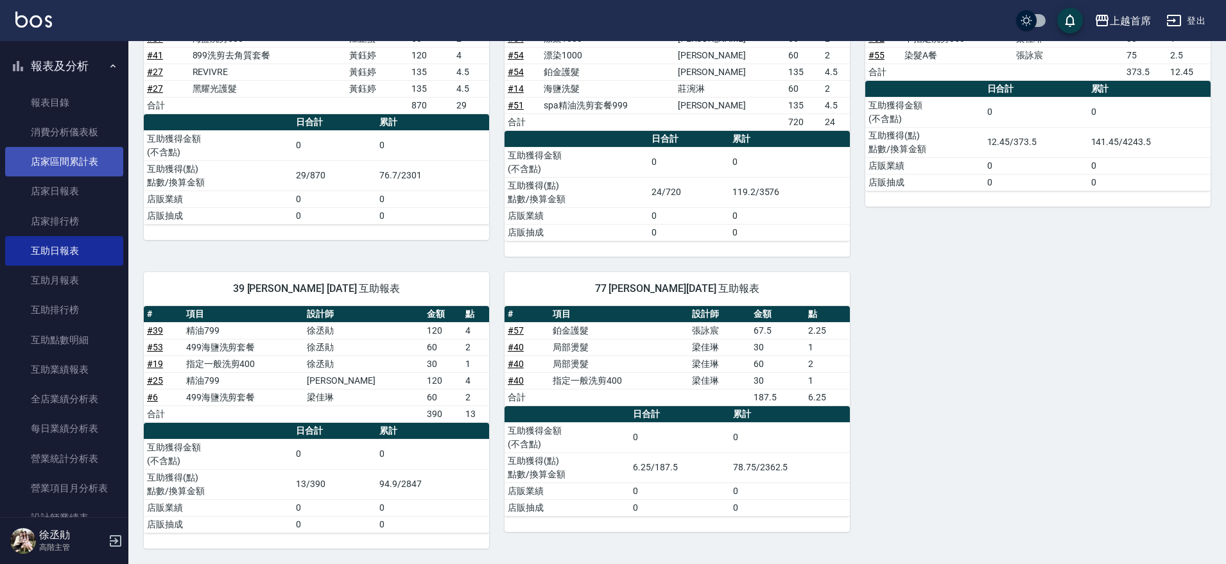
click at [30, 164] on link "店家區間累計表" at bounding box center [64, 162] width 118 height 30
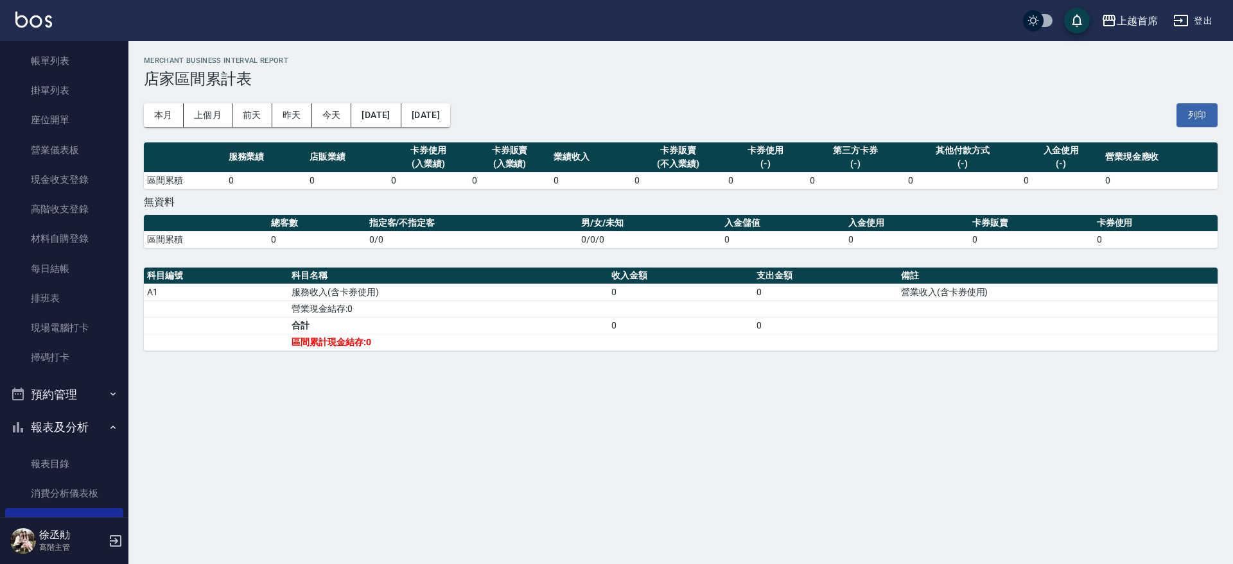
scroll to position [80, 0]
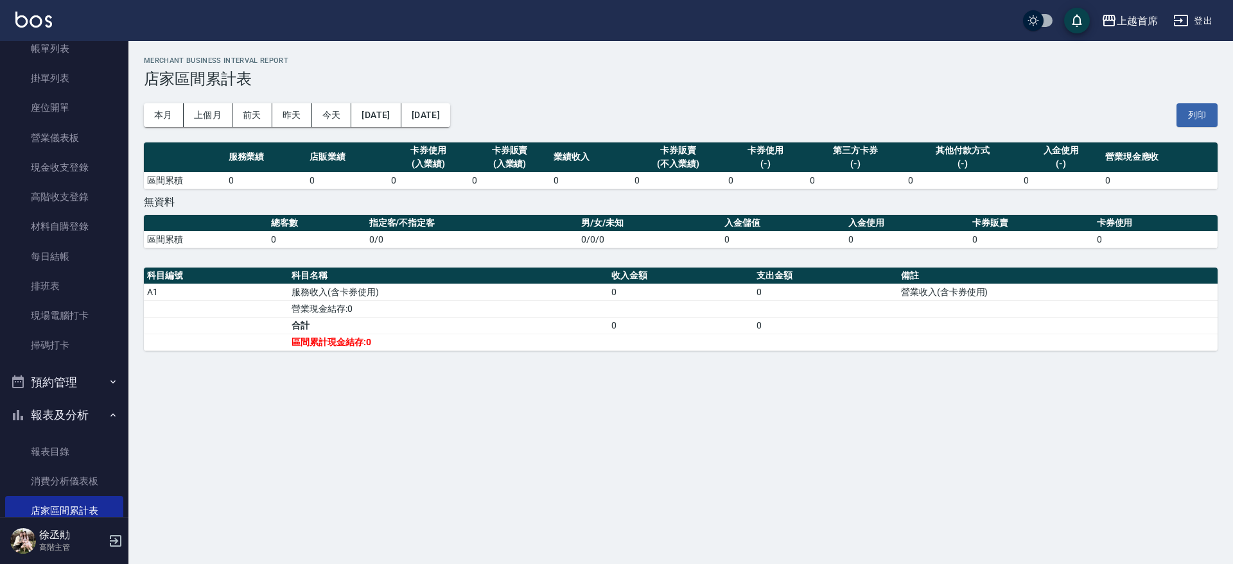
click at [82, 406] on button "報表及分析" at bounding box center [64, 415] width 118 height 33
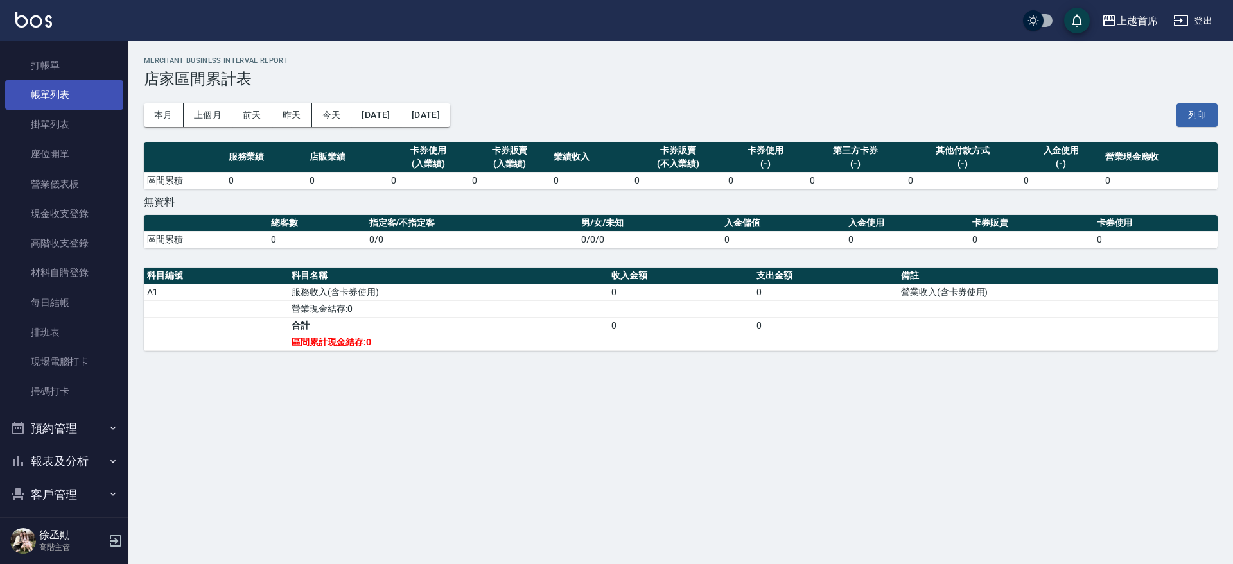
scroll to position [0, 0]
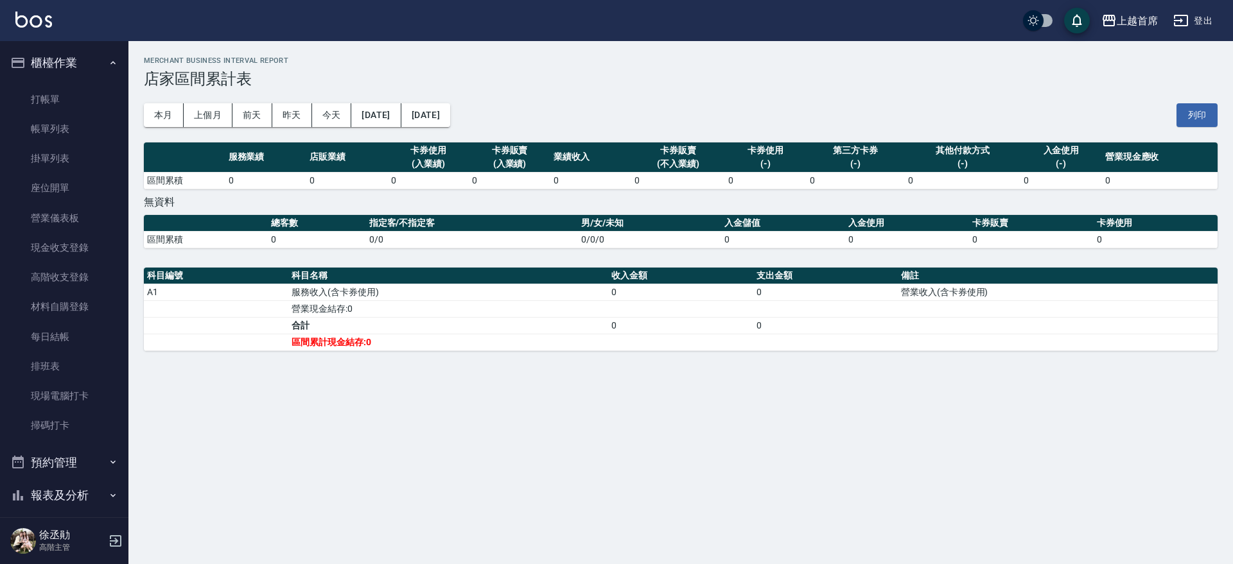
click at [76, 43] on ul "櫃檯作業 打帳單 帳單列表 掛單列表 座位開單 營業儀表板 現金收支登錄 高階收支登錄 材料自購登錄 每日結帳 排班表 現場電腦打卡 掃碼打卡 預約管理 預約…" at bounding box center [64, 361] width 118 height 641
click at [85, 61] on button "櫃檯作業" at bounding box center [64, 62] width 118 height 33
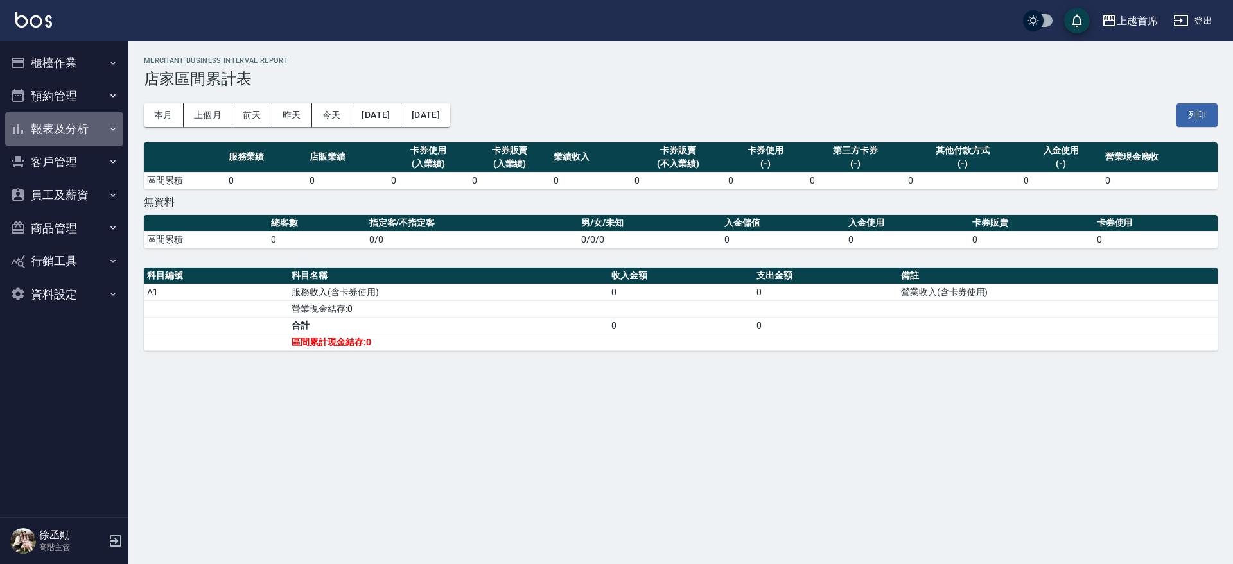
click at [94, 116] on button "報表及分析" at bounding box center [64, 128] width 118 height 33
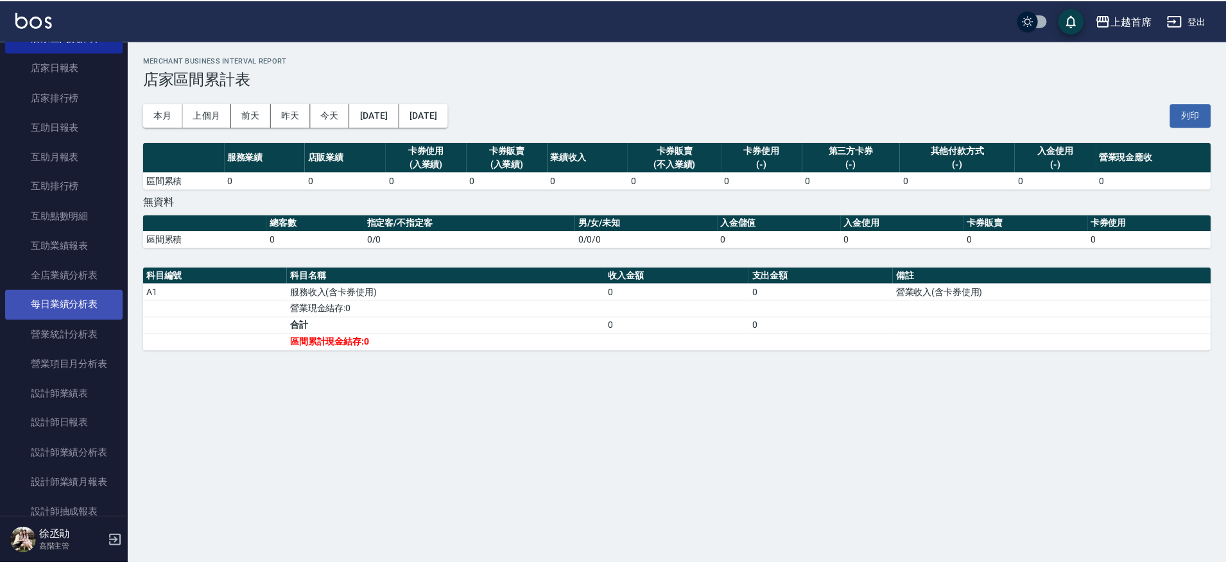
scroll to position [160, 0]
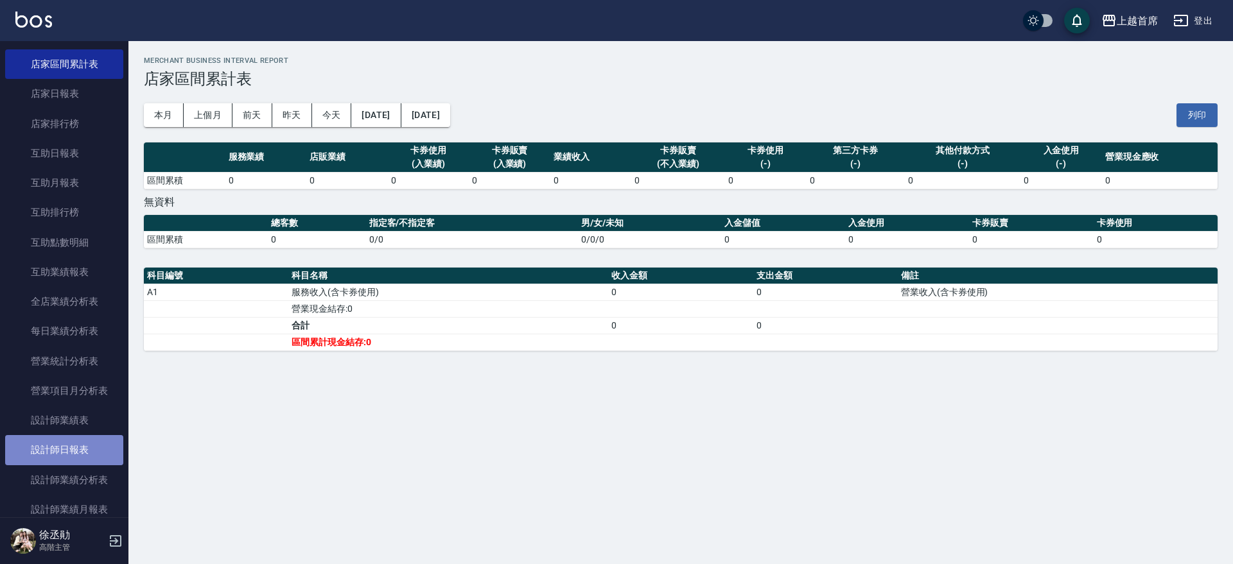
click at [92, 460] on link "設計師日報表" at bounding box center [64, 450] width 118 height 30
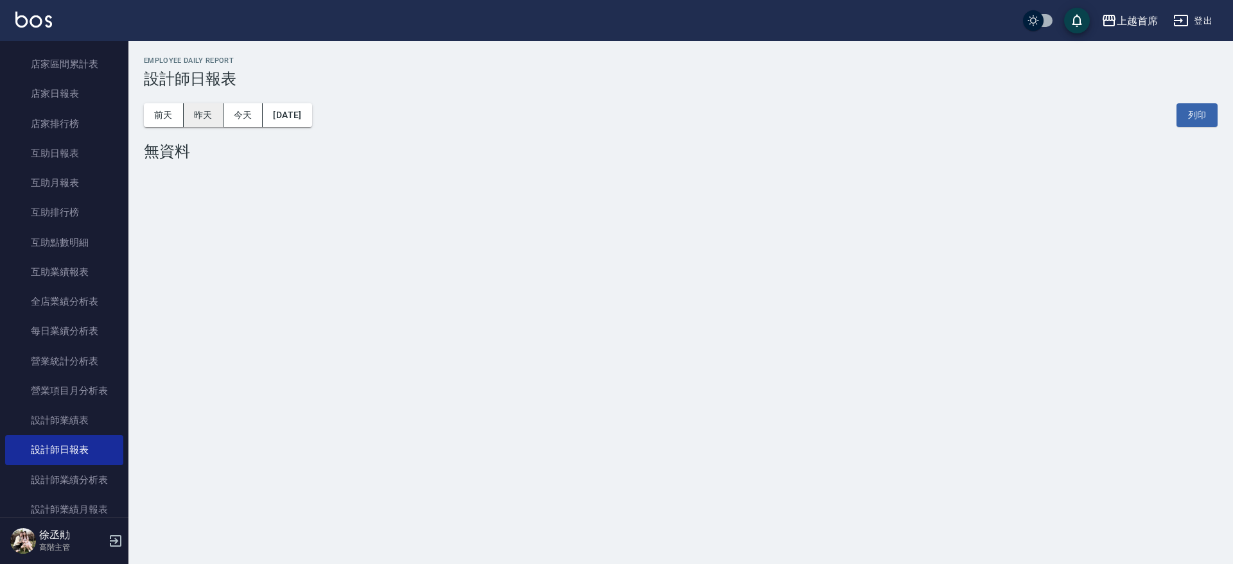
click at [203, 116] on button "昨天" at bounding box center [204, 115] width 40 height 24
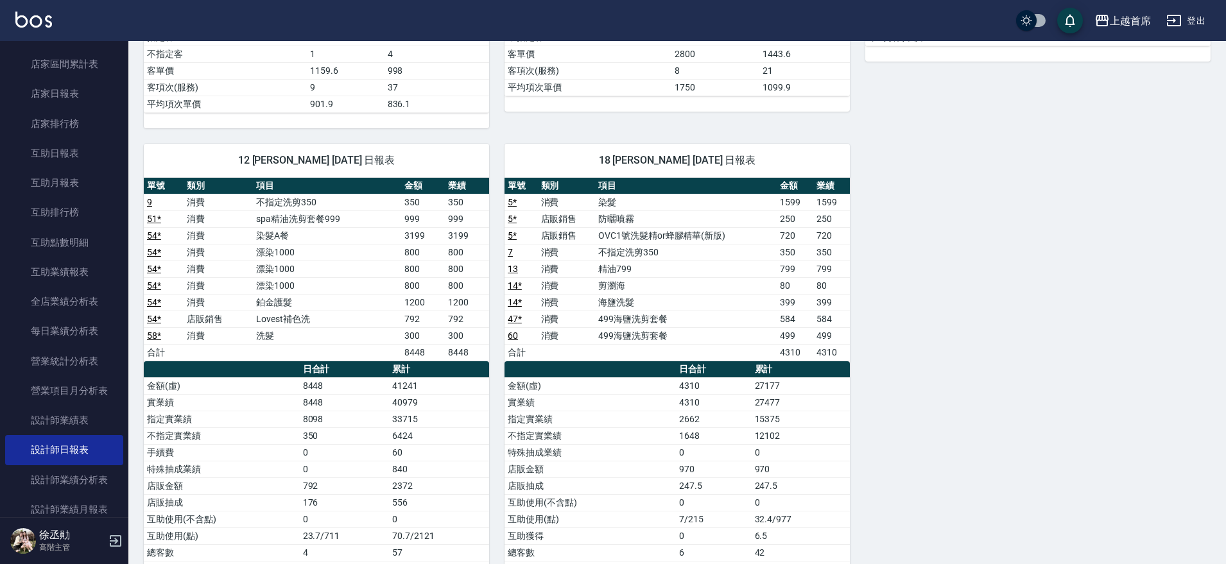
scroll to position [1705, 0]
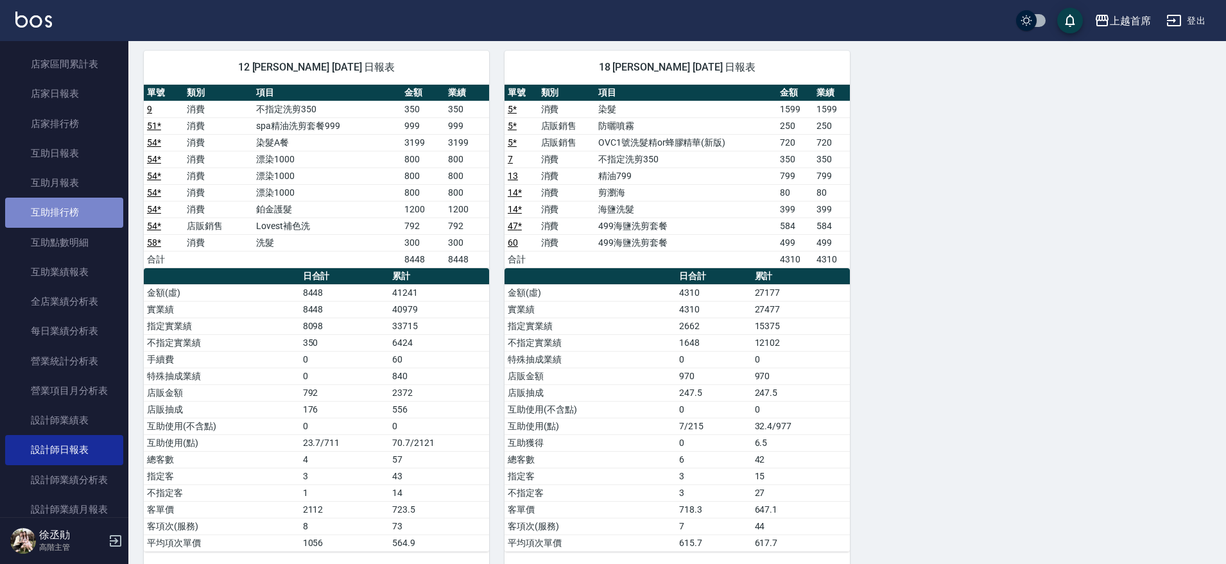
click at [76, 213] on link "互助排行榜" at bounding box center [64, 213] width 118 height 30
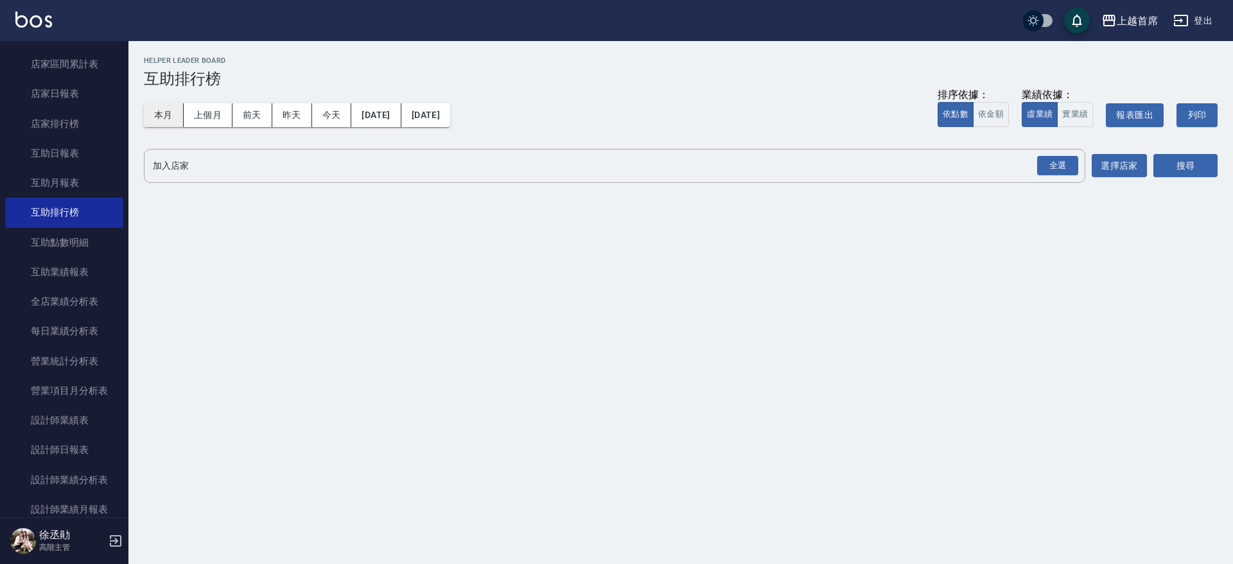
click at [156, 116] on button "本月" at bounding box center [164, 115] width 40 height 24
click at [1082, 111] on button "實業績" at bounding box center [1075, 114] width 36 height 25
drag, startPoint x: 1082, startPoint y: 163, endPoint x: 1075, endPoint y: 164, distance: 7.1
click at [1075, 164] on div "全選 加入店家" at bounding box center [614, 166] width 941 height 34
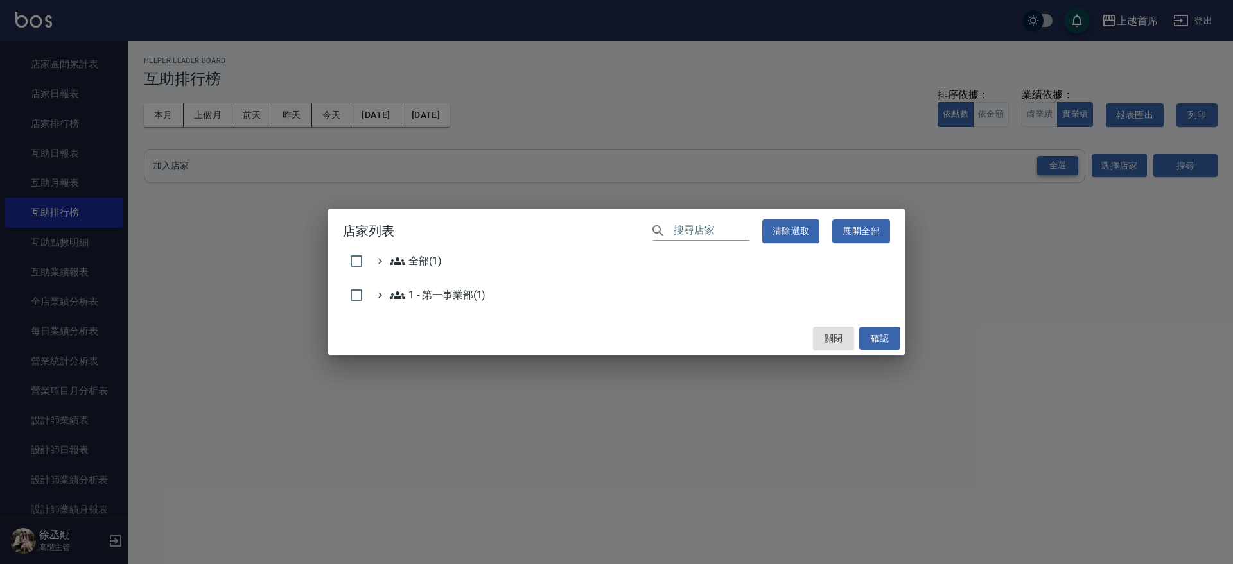
click at [1068, 164] on div "店家列表 ​ 清除選取 展開全部 全部(1) 1 - 第一事業部(1) 關閉 確認" at bounding box center [616, 282] width 1233 height 564
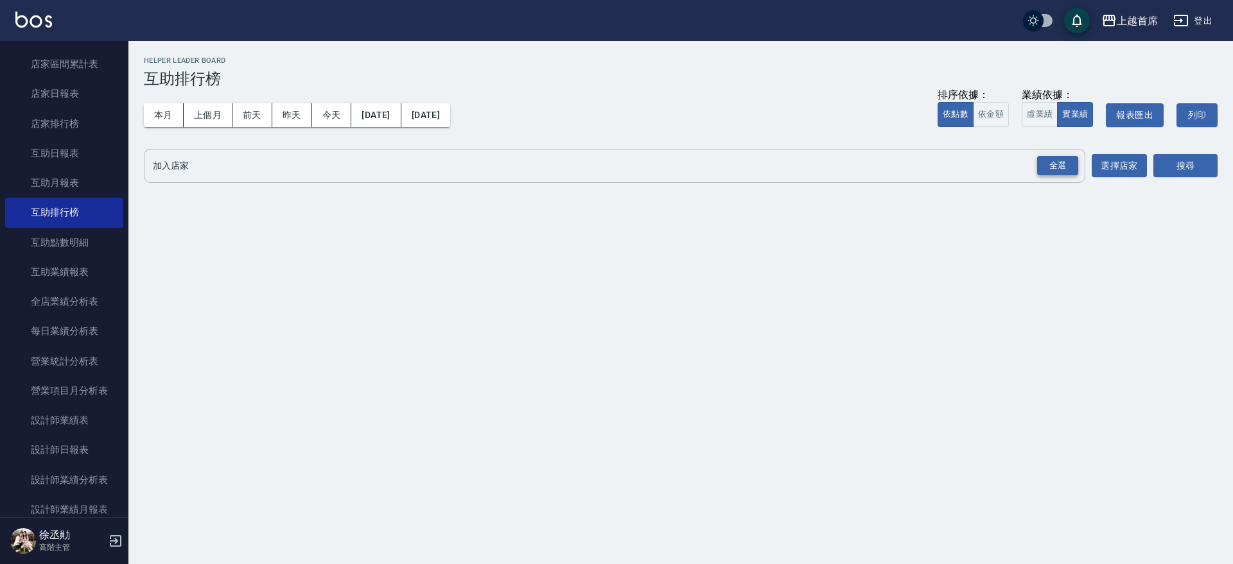
click at [1072, 159] on div "全選" at bounding box center [1057, 166] width 41 height 20
click at [1182, 160] on button "搜尋" at bounding box center [1185, 167] width 64 height 24
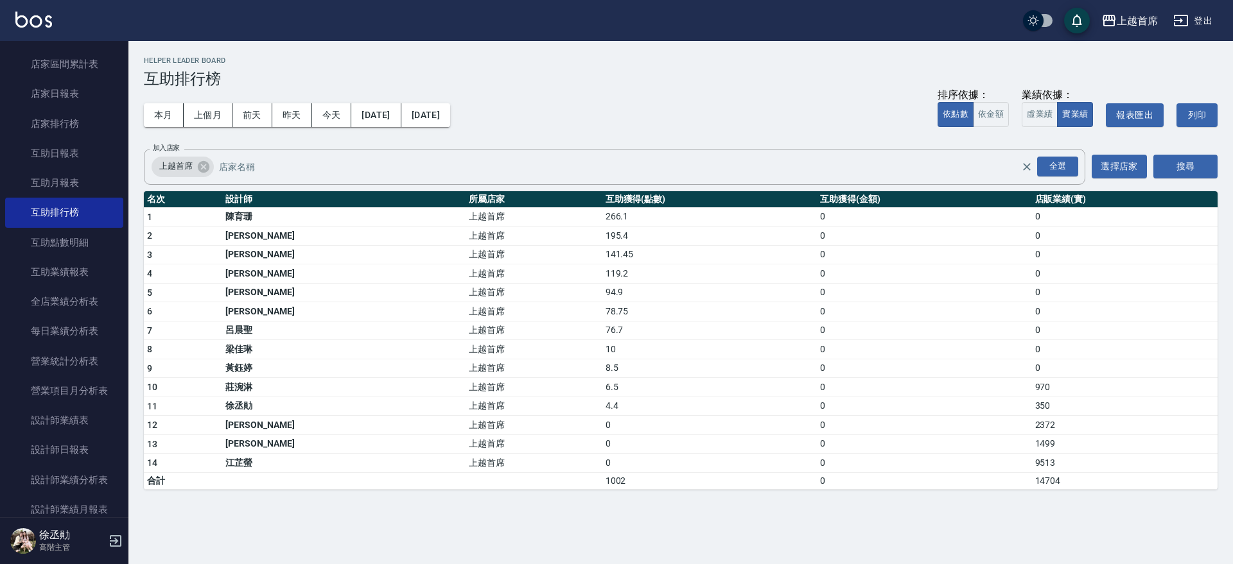
click at [607, 252] on td "141.45" at bounding box center [709, 254] width 214 height 19
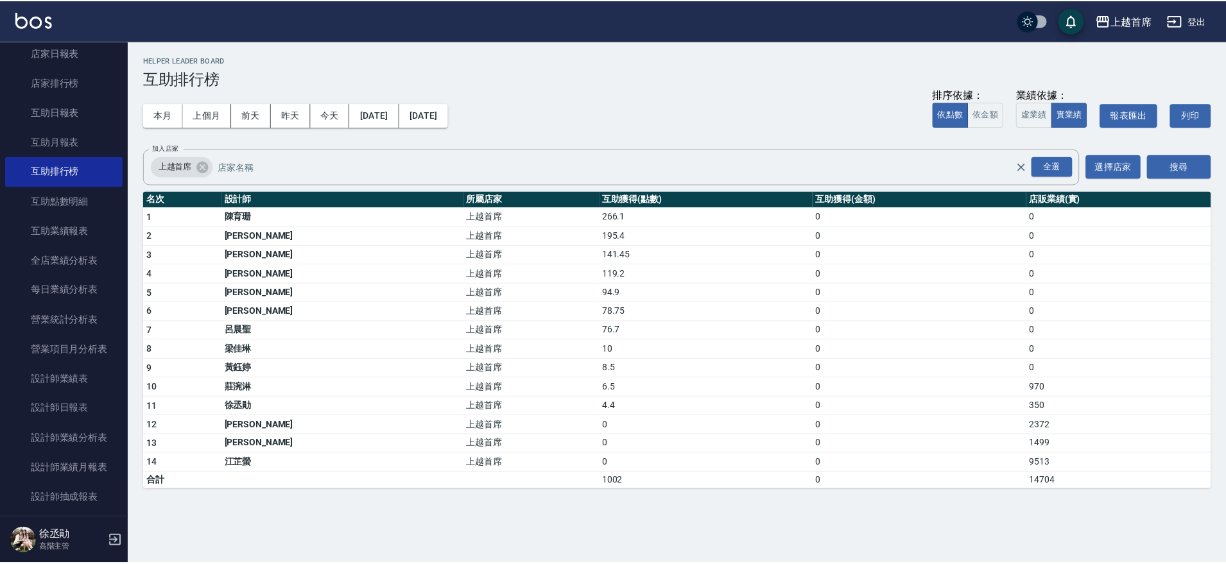
scroll to position [191, 0]
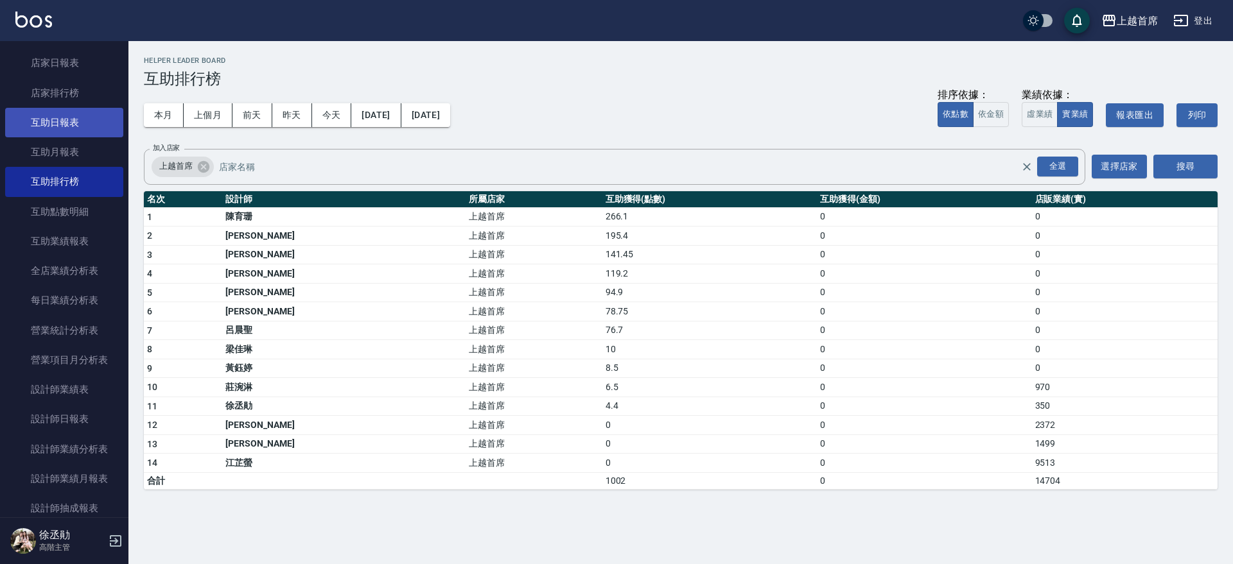
click at [69, 121] on link "互助日報表" at bounding box center [64, 123] width 118 height 30
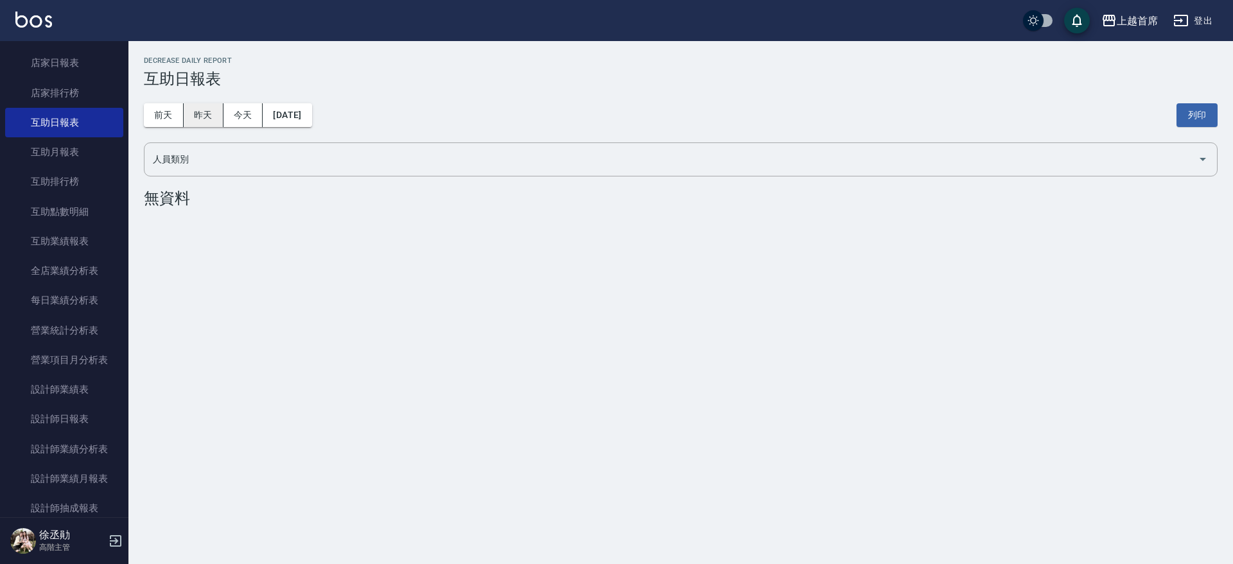
click at [188, 119] on button "昨天" at bounding box center [204, 115] width 40 height 24
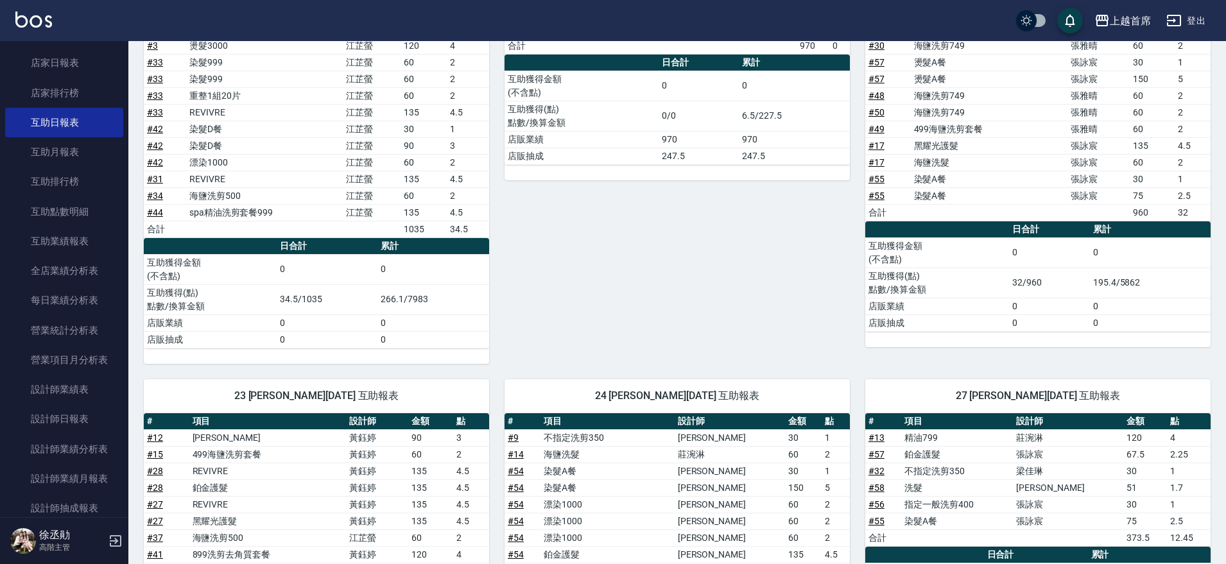
scroll to position [562, 0]
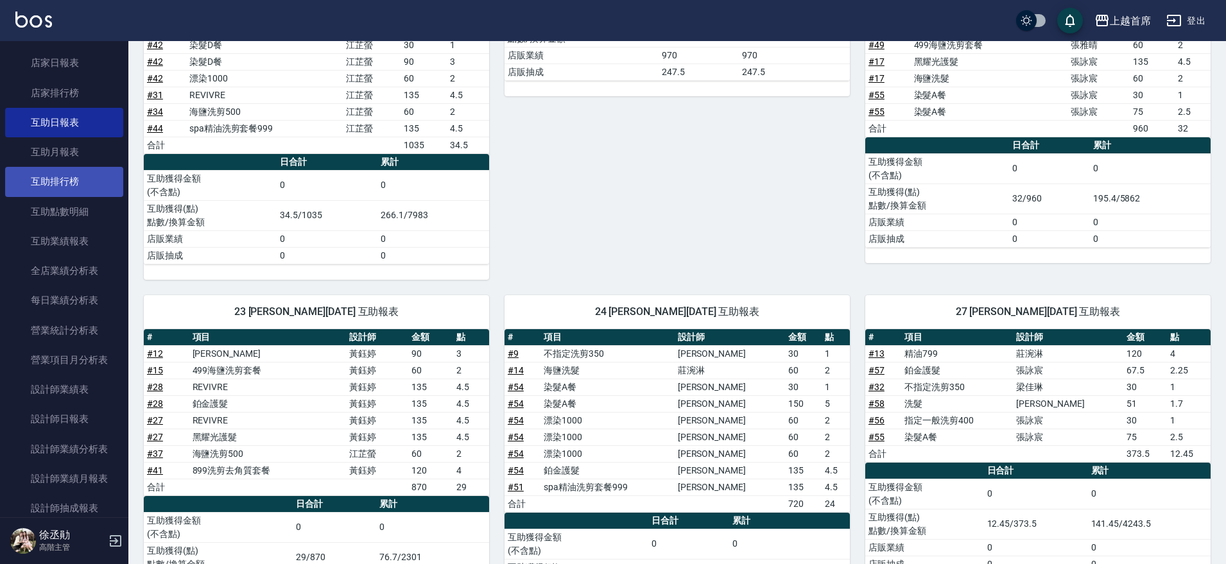
click at [64, 177] on link "互助排行榜" at bounding box center [64, 182] width 118 height 30
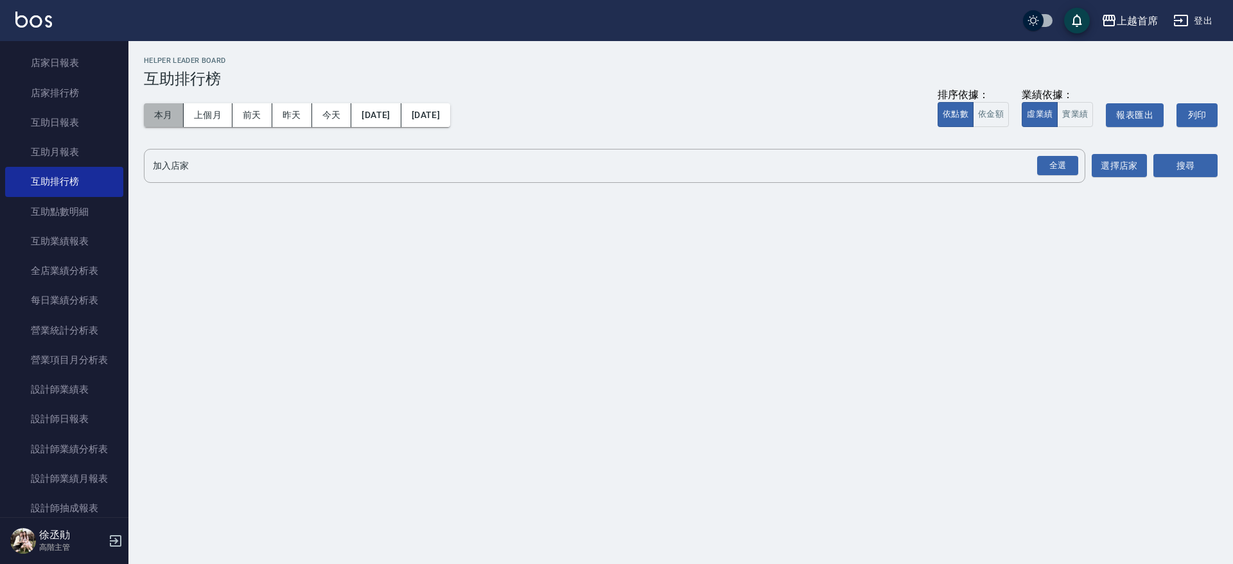
click at [170, 110] on button "本月" at bounding box center [164, 115] width 40 height 24
click at [1062, 165] on div "全選" at bounding box center [1057, 166] width 41 height 20
click at [1219, 168] on div "上越首席 2025-09-01 - 2025-09-30 互助排行榜 列印時間： 2025-09-14-12:43 Helper Leader Board 互…" at bounding box center [680, 124] width 1104 height 166
click at [1206, 163] on button "搜尋" at bounding box center [1185, 167] width 64 height 24
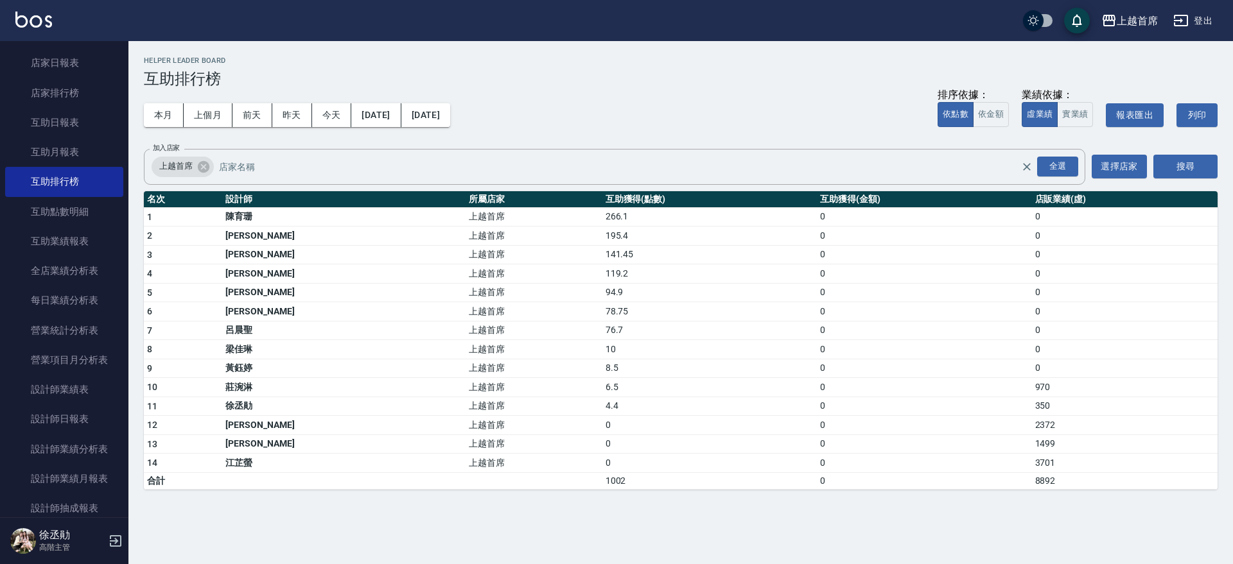
click at [688, 104] on div "本月 上個月 前天 昨天 今天 2025/09/01 2025/09/30 排序依據： 依點數 依金額 業績依據： 虛業績 實業績 報表匯出 列印" at bounding box center [680, 115] width 1073 height 55
click at [101, 431] on link "設計師日報表" at bounding box center [64, 419] width 118 height 30
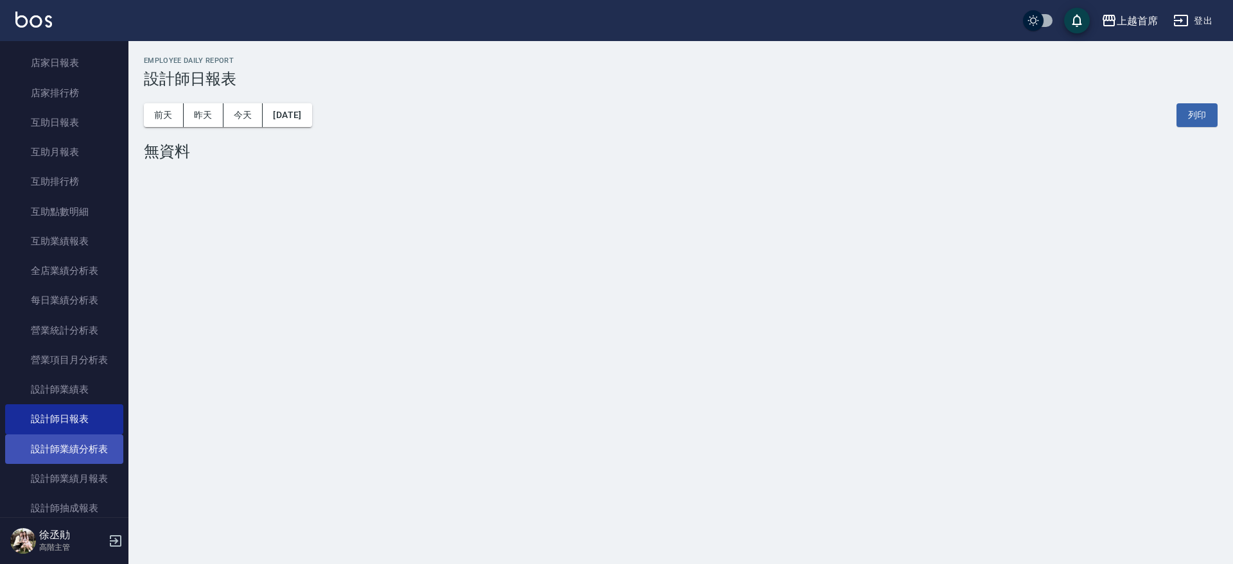
click at [60, 446] on link "設計師業績分析表" at bounding box center [64, 450] width 118 height 30
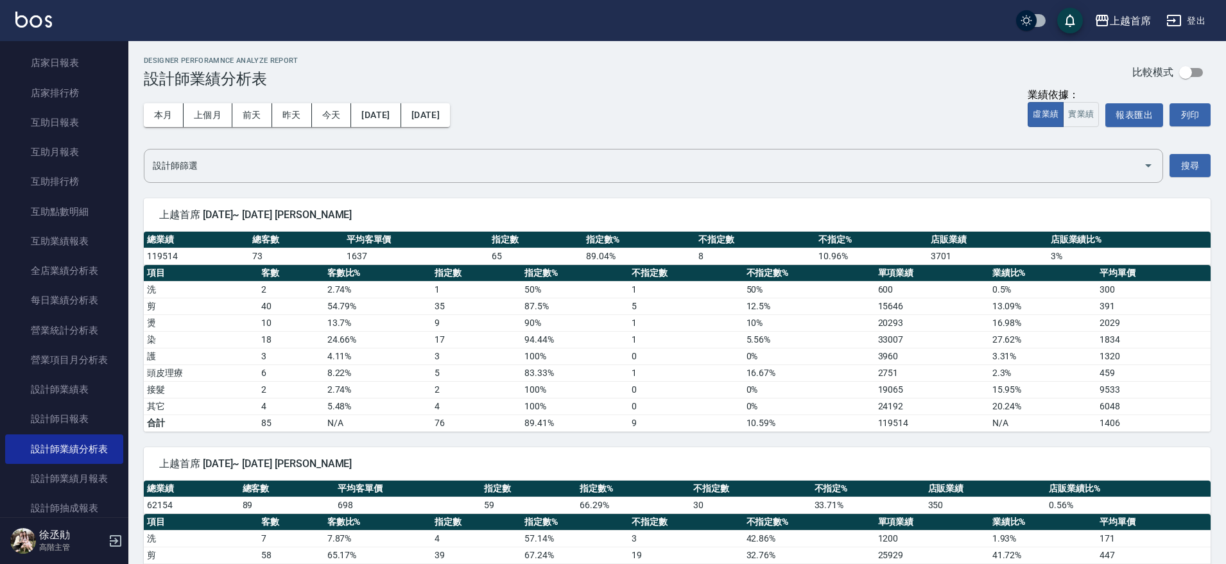
drag, startPoint x: 119, startPoint y: 225, endPoint x: 119, endPoint y: 234, distance: 9.7
click at [119, 234] on nav "櫃檯作業 打帳單 帳單列表 掛單列表 座位開單 營業儀表板 現金收支登錄 高階收支登錄 材料自購登錄 每日結帳 排班表 現場電腦打卡 掃碼打卡 預約管理 預約…" at bounding box center [64, 279] width 128 height 476
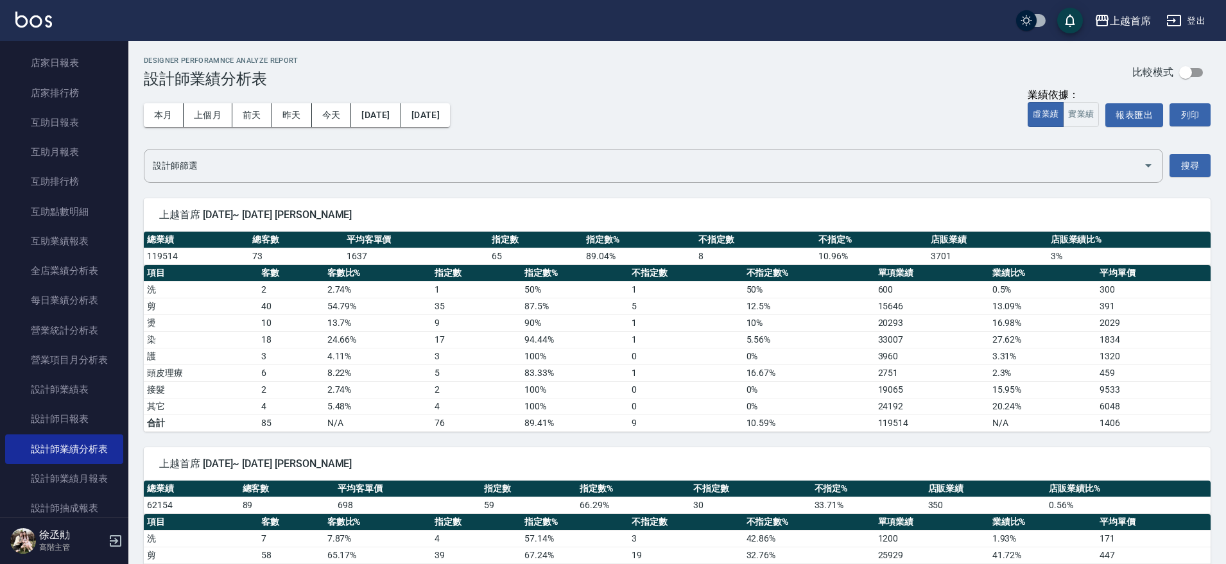
click at [121, 223] on nav "櫃檯作業 打帳單 帳單列表 掛單列表 座位開單 營業儀表板 現金收支登錄 高階收支登錄 材料自購登錄 每日結帳 排班表 現場電腦打卡 掃碼打卡 預約管理 預約…" at bounding box center [64, 279] width 128 height 476
drag, startPoint x: 121, startPoint y: 223, endPoint x: 116, endPoint y: 243, distance: 20.4
click at [116, 243] on nav "櫃檯作業 打帳單 帳單列表 掛單列表 座位開單 營業儀表板 現金收支登錄 高階收支登錄 材料自購登錄 每日結帳 排班表 現場電腦打卡 掃碼打卡 預約管理 預約…" at bounding box center [64, 279] width 128 height 476
drag, startPoint x: 128, startPoint y: 234, endPoint x: 121, endPoint y: 255, distance: 22.5
click at [121, 255] on div "櫃檯作業 打帳單 帳單列表 掛單列表 座位開單 營業儀表板 現金收支登錄 高階收支登錄 材料自購登錄 每日結帳 排班表 現場電腦打卡 掃碼打卡 預約管理 預約…" at bounding box center [64, 302] width 129 height 523
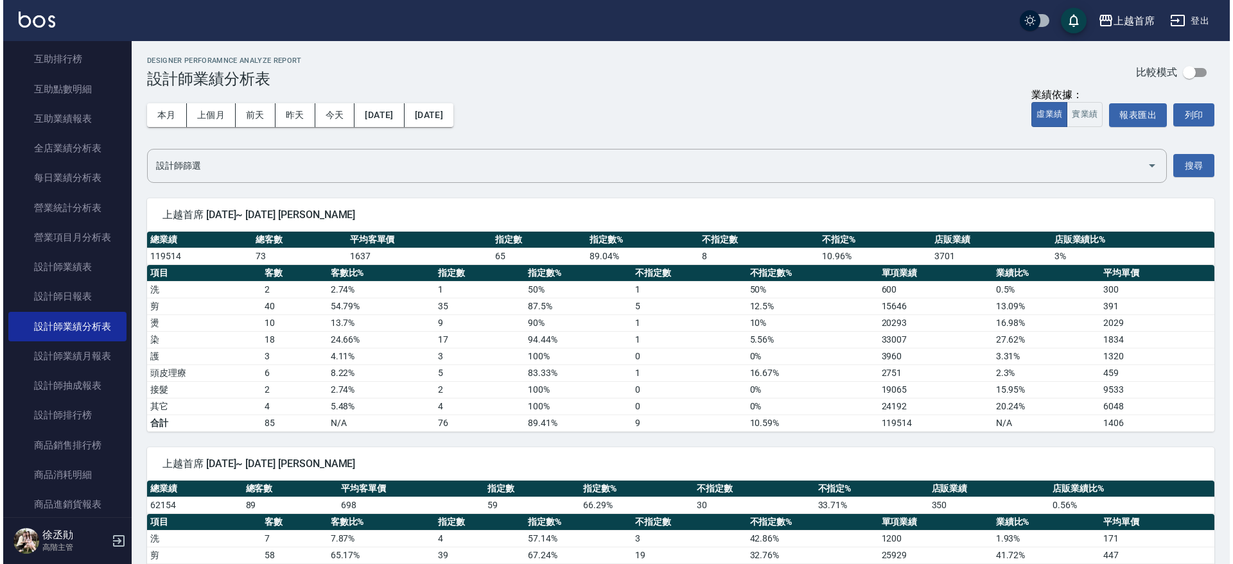
scroll to position [327, 0]
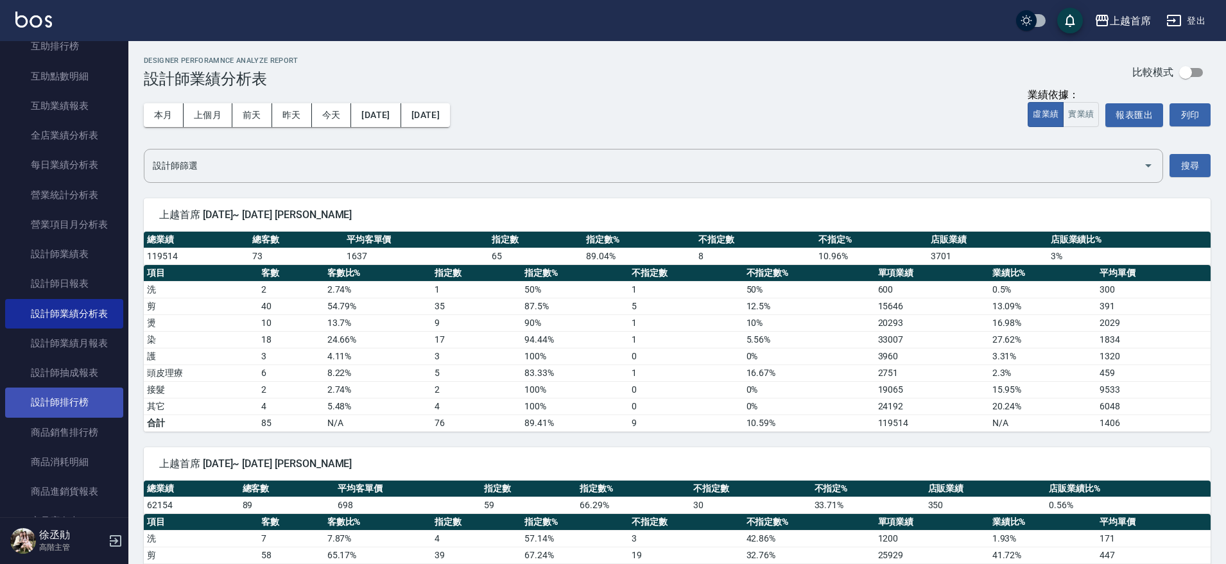
click at [107, 401] on link "設計師排行榜" at bounding box center [64, 403] width 118 height 30
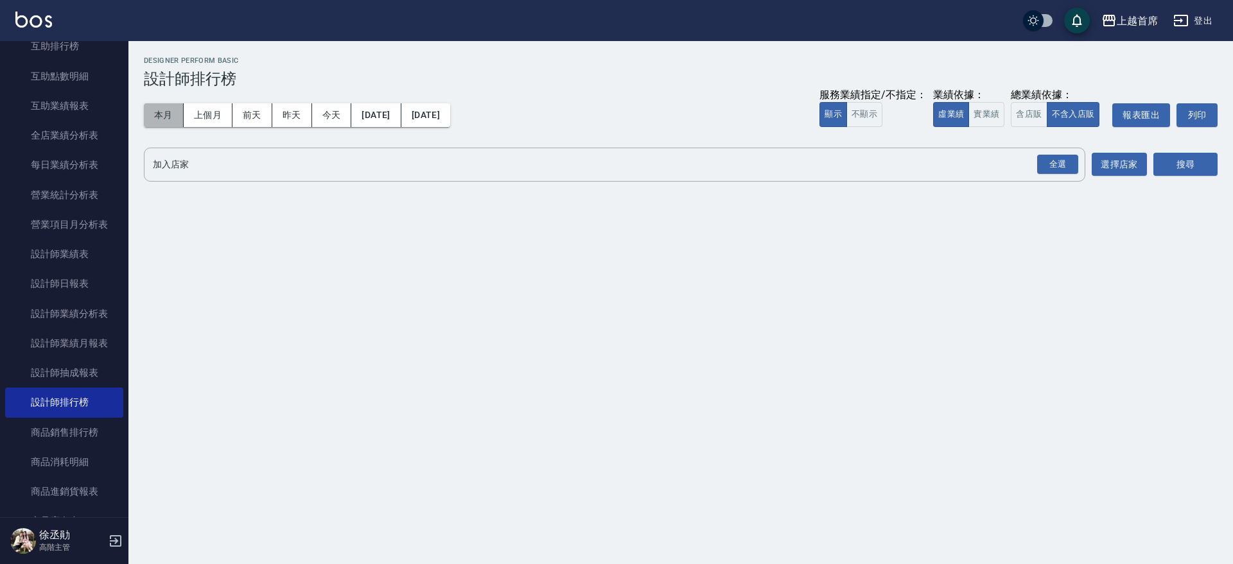
click at [160, 118] on button "本月" at bounding box center [164, 115] width 40 height 24
drag, startPoint x: 1064, startPoint y: 169, endPoint x: 1073, endPoint y: 192, distance: 24.2
click at [1066, 170] on div "全選" at bounding box center [1057, 165] width 41 height 20
click at [1214, 159] on button "搜尋" at bounding box center [1185, 165] width 64 height 24
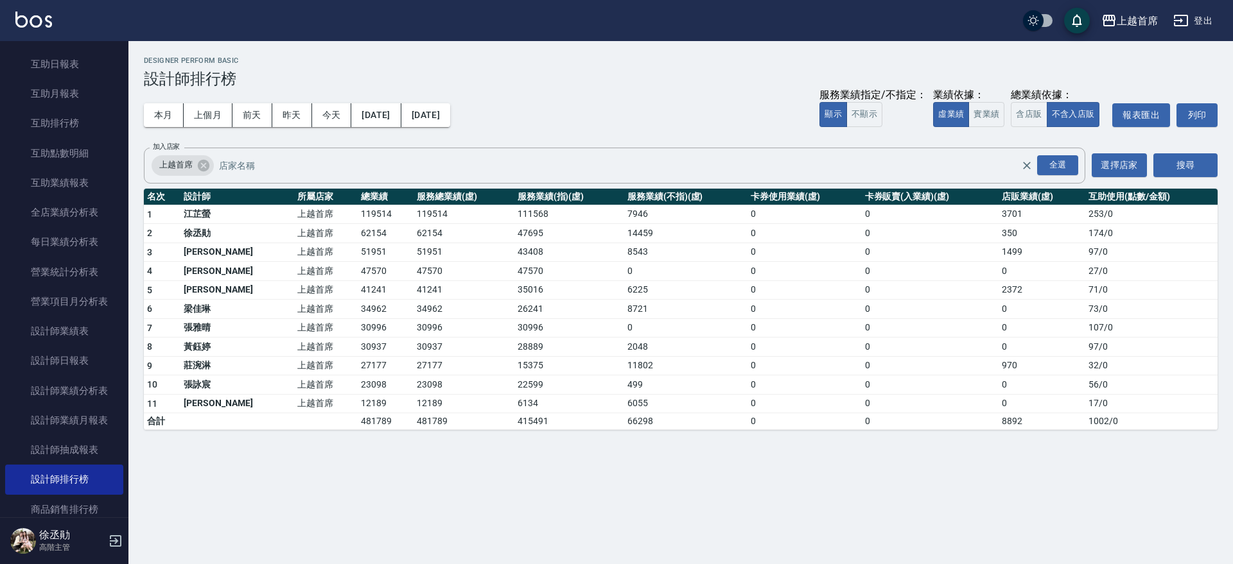
scroll to position [237, 0]
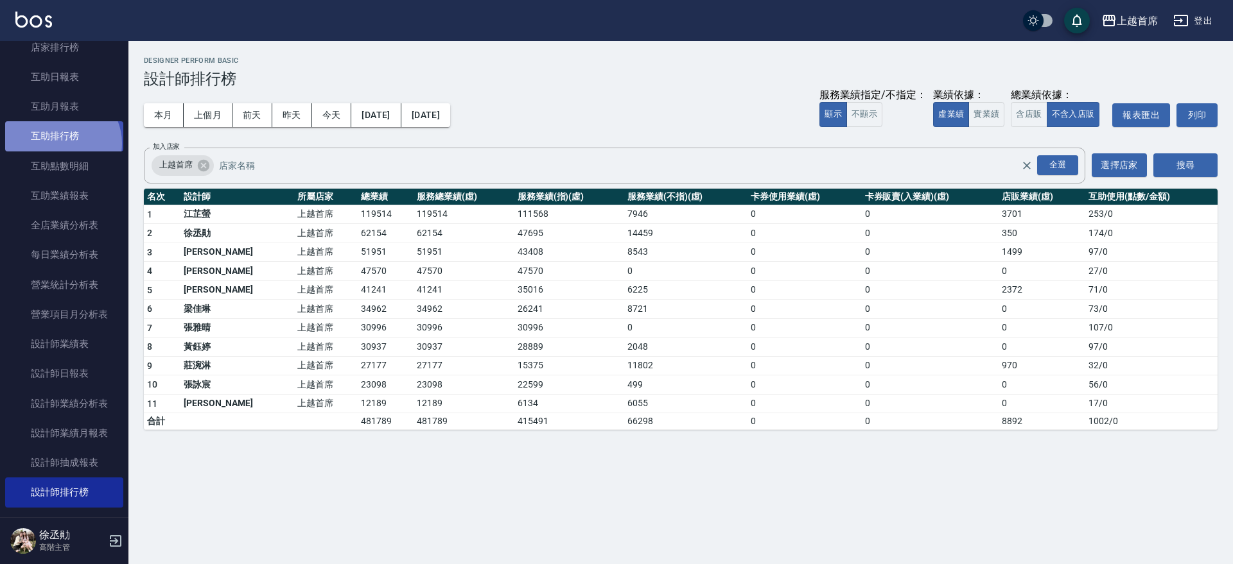
click at [60, 143] on link "互助排行榜" at bounding box center [64, 136] width 118 height 30
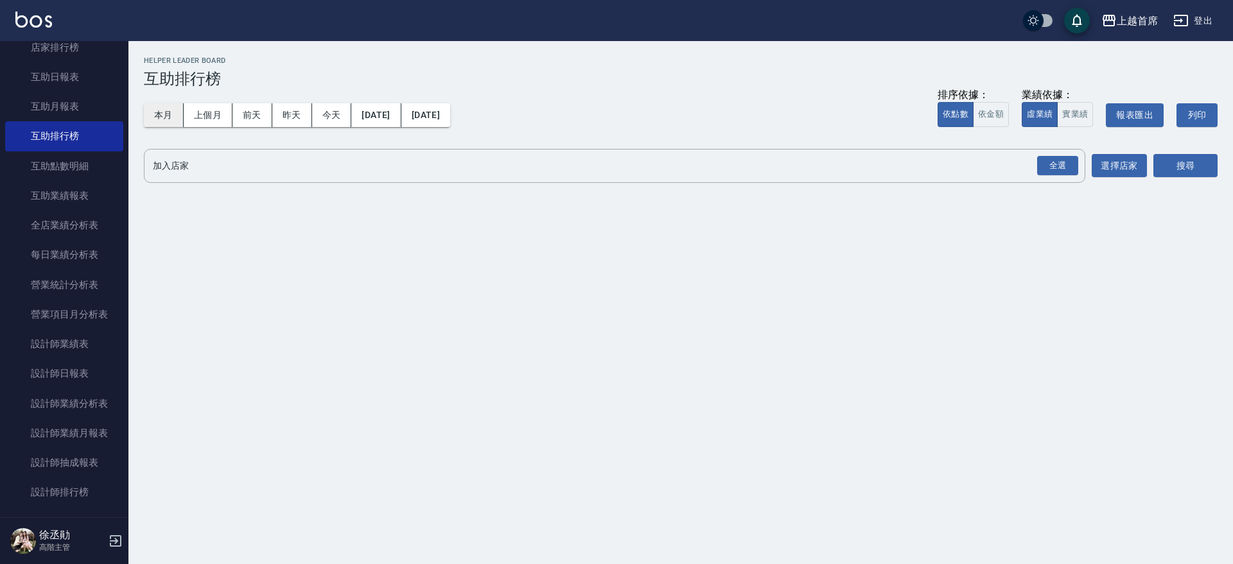
click at [170, 104] on button "本月" at bounding box center [164, 115] width 40 height 24
click at [161, 112] on button "本月" at bounding box center [164, 115] width 40 height 24
click at [1049, 158] on div "全選" at bounding box center [1057, 166] width 41 height 20
click at [1173, 157] on button "搜尋" at bounding box center [1185, 167] width 64 height 24
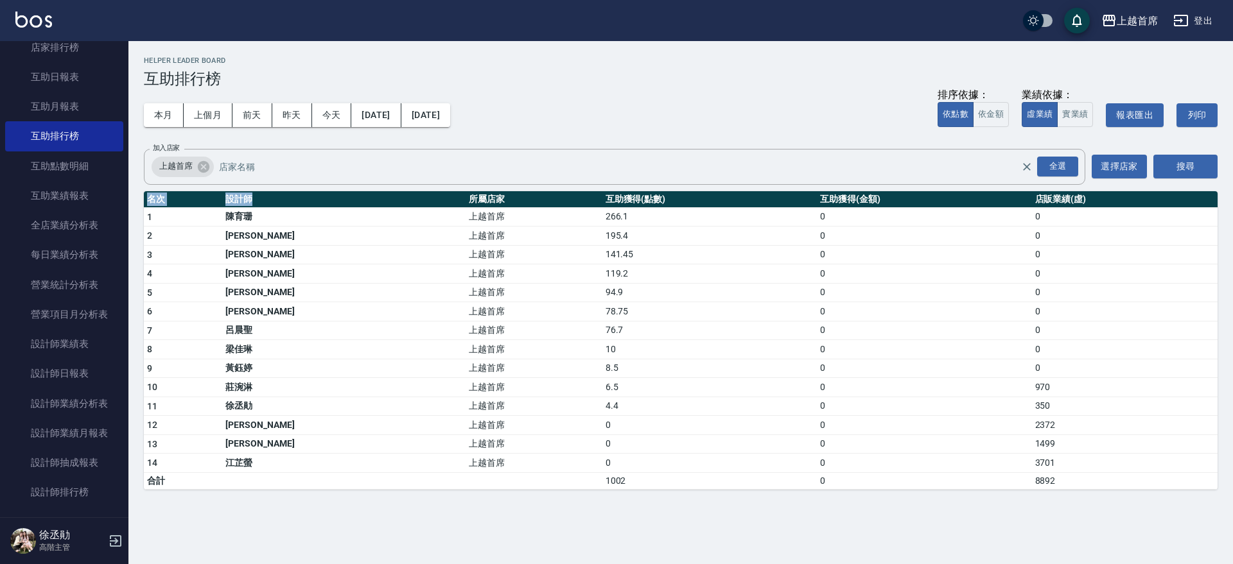
drag, startPoint x: 349, startPoint y: 200, endPoint x: 451, endPoint y: 187, distance: 103.6
click at [451, 187] on div "上越首席 2025-09-01 - 2025-09-30 互助排行榜 列印時間： 2025-09-14-13:44 Helper Leader Board 互…" at bounding box center [680, 273] width 1104 height 464
click at [156, 196] on th "名次" at bounding box center [183, 199] width 78 height 17
click at [137, 186] on div "上越首席 2025-09-01 - 2025-09-30 互助排行榜 列印時間： 2025-09-14-13:44 Helper Leader Board 互…" at bounding box center [680, 273] width 1104 height 464
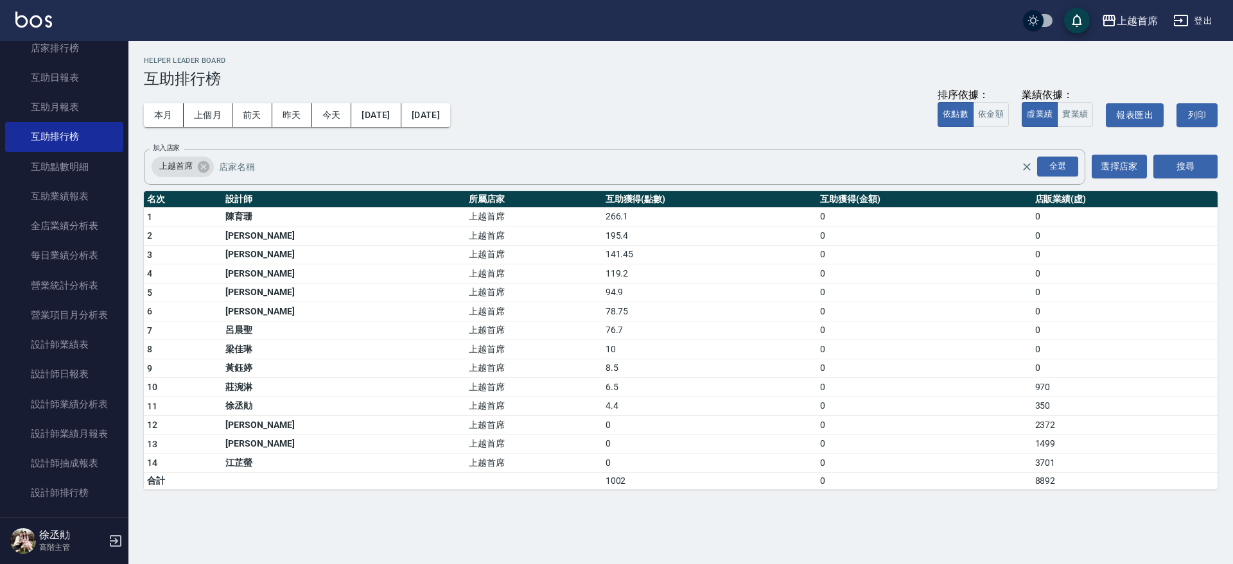
click at [137, 187] on div "上越首席 2025-09-01 - 2025-09-30 互助排行榜 列印時間： 2025-09-14-13:44 Helper Leader Board 互…" at bounding box center [680, 273] width 1104 height 464
click at [139, 187] on div "上越首席 2025-09-01 - 2025-09-30 互助排行榜 列印時間： 2025-09-14-13:44 Helper Leader Board 互…" at bounding box center [680, 273] width 1104 height 464
drag, startPoint x: 141, startPoint y: 186, endPoint x: 189, endPoint y: 152, distance: 59.5
click at [189, 152] on div "上越首席 2025-09-01 - 2025-09-30 互助排行榜 列印時間： 2025-09-14-13:44 Helper Leader Board 互…" at bounding box center [680, 273] width 1104 height 464
click at [564, 89] on div "上越首席 2025-09-01 - 2025-09-30 互助排行榜 列印時間： 2025-09-14-13:44 Helper Leader Board 互…" at bounding box center [680, 273] width 1104 height 464
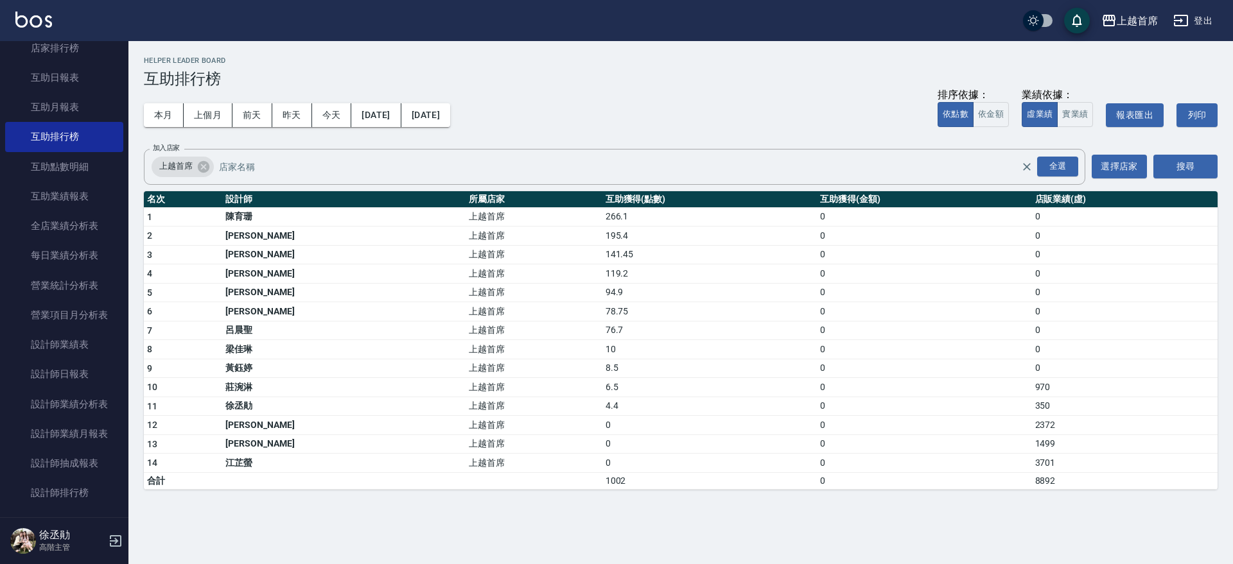
click at [550, 105] on div "本月 上個月 前天 昨天 今天 2025/09/01 2025/09/30 排序依據： 依點數 依金額 業績依據： 虛業績 實業績 報表匯出 列印" at bounding box center [680, 115] width 1073 height 55
click at [568, 76] on h3 "互助排行榜" at bounding box center [680, 79] width 1073 height 18
drag, startPoint x: 402, startPoint y: 89, endPoint x: 448, endPoint y: 82, distance: 46.2
click at [408, 88] on div "本月 上個月 前天 昨天 今天 2025/09/01 2025/09/30 排序依據： 依點數 依金額 業績依據： 虛業績 實業績 報表匯出 列印" at bounding box center [680, 115] width 1073 height 55
click at [449, 80] on h3 "互助排行榜" at bounding box center [680, 79] width 1073 height 18
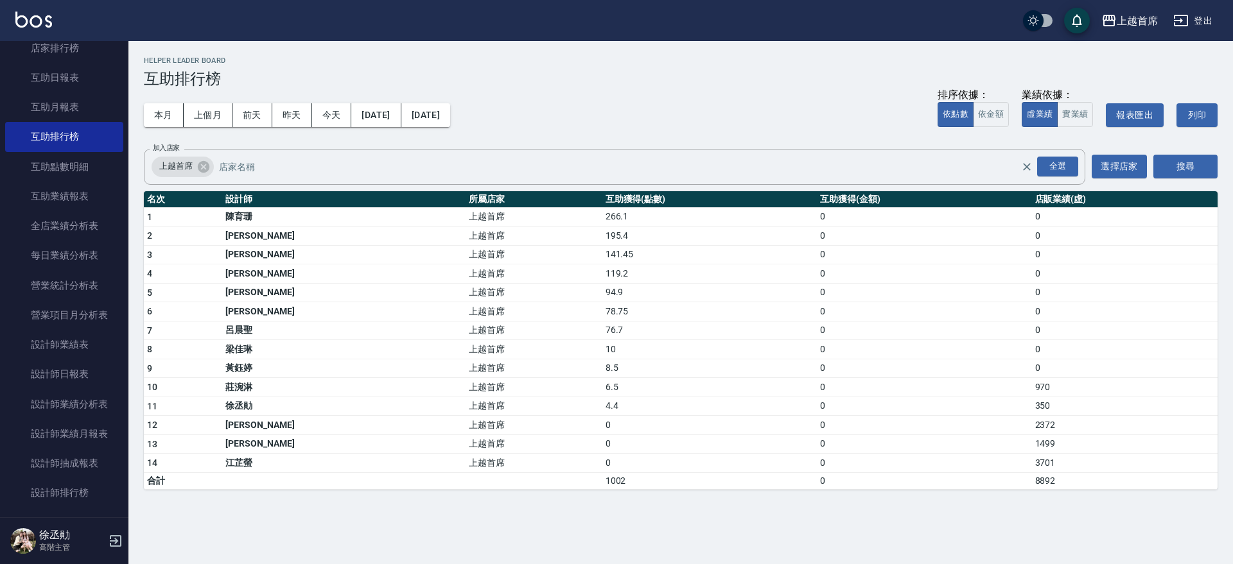
click at [555, 85] on h3 "互助排行榜" at bounding box center [680, 79] width 1073 height 18
click at [539, 105] on div "本月 上個月 前天 昨天 今天 2025/09/01 2025/09/30 排序依據： 依點數 依金額 業績依據： 虛業績 實業績 報表匯出 列印" at bounding box center [680, 115] width 1073 height 55
drag, startPoint x: 539, startPoint y: 105, endPoint x: 526, endPoint y: 114, distance: 14.8
click at [526, 114] on div "本月 上個月 前天 昨天 今天 2025/09/01 2025/09/30 排序依據： 依點數 依金額 業績依據： 虛業績 實業績 報表匯出 列印" at bounding box center [680, 115] width 1073 height 55
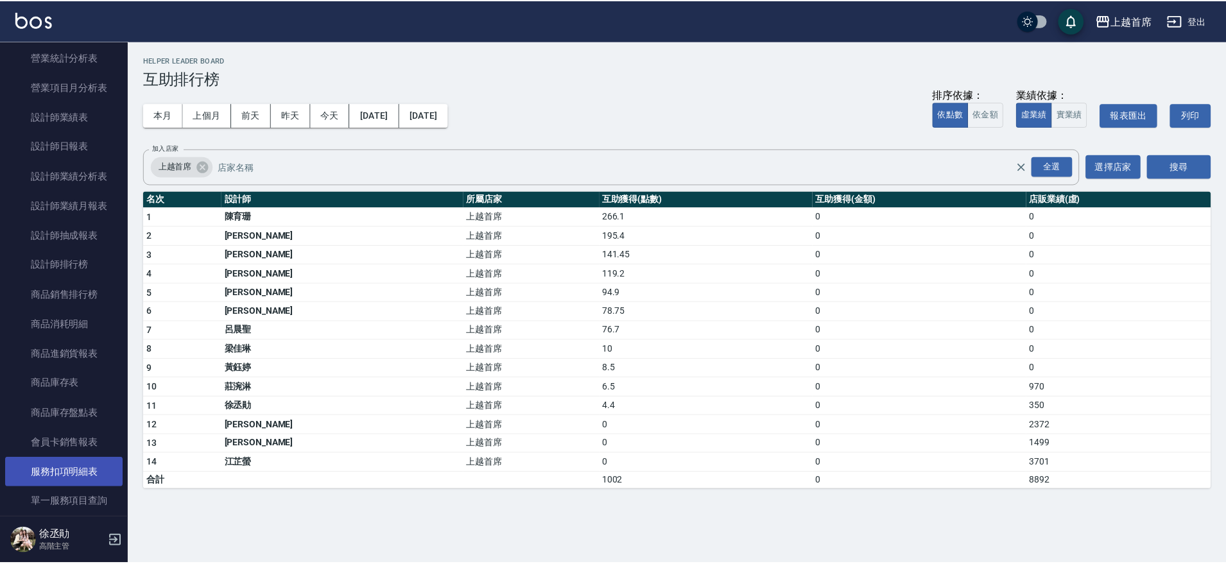
scroll to position [397, 0]
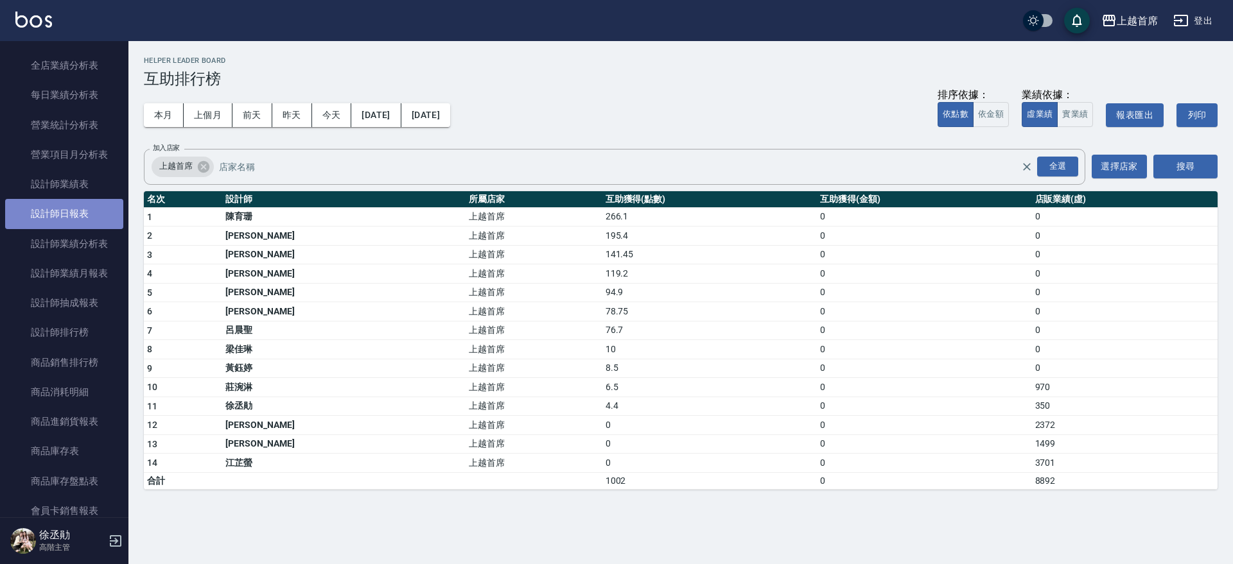
click at [83, 211] on link "設計師日報表" at bounding box center [64, 214] width 118 height 30
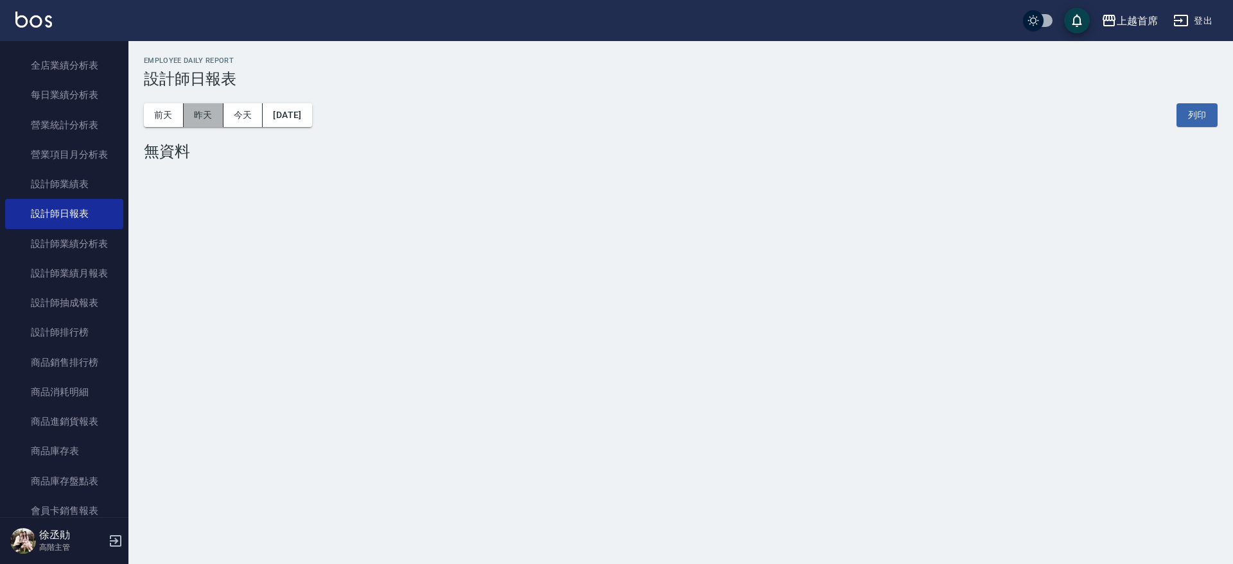
click at [205, 126] on button "昨天" at bounding box center [204, 115] width 40 height 24
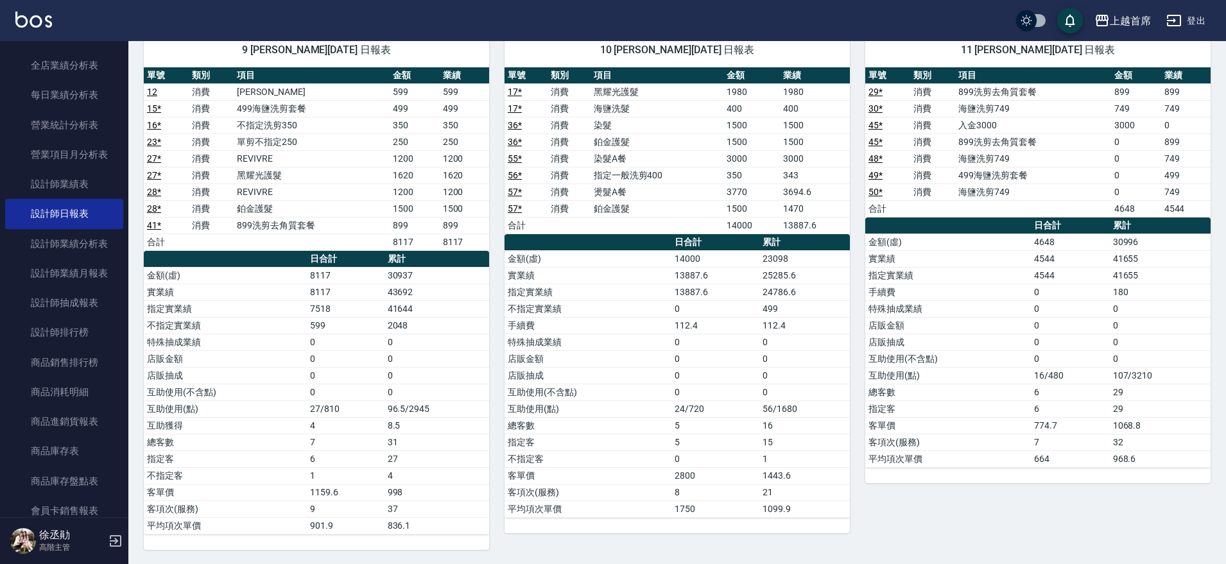
scroll to position [1127, 0]
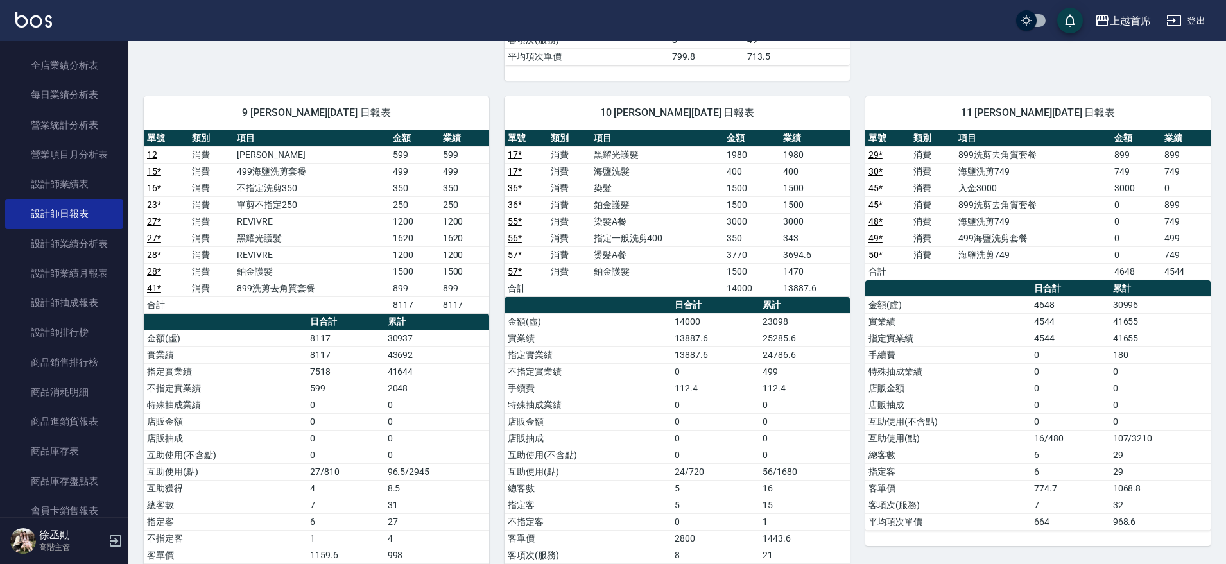
click at [517, 186] on link "36 *" at bounding box center [515, 188] width 14 height 10
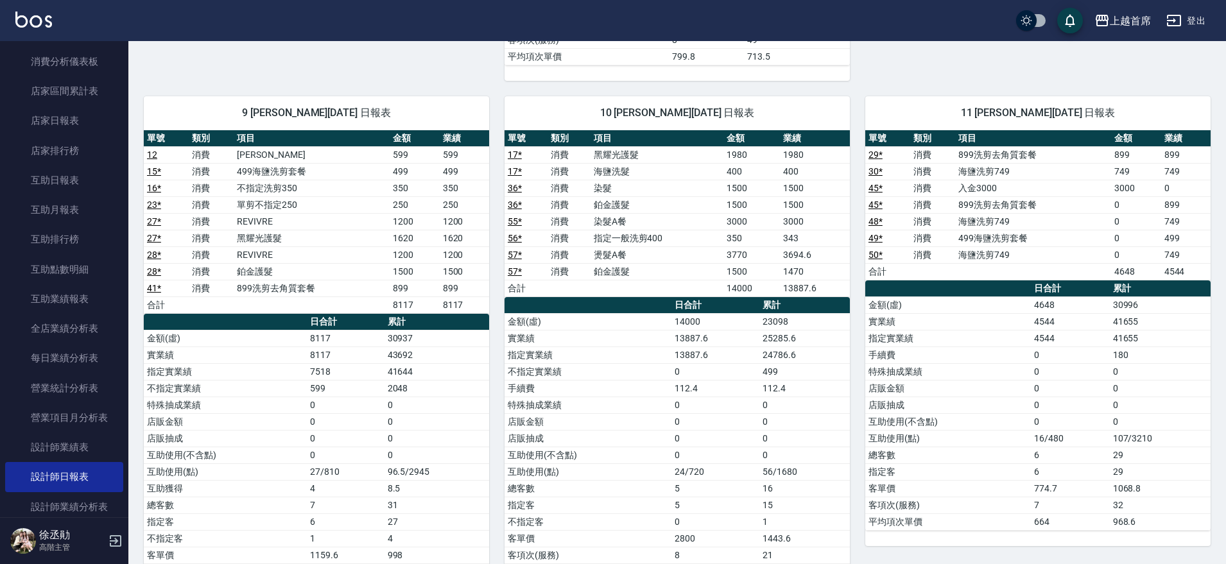
scroll to position [76, 0]
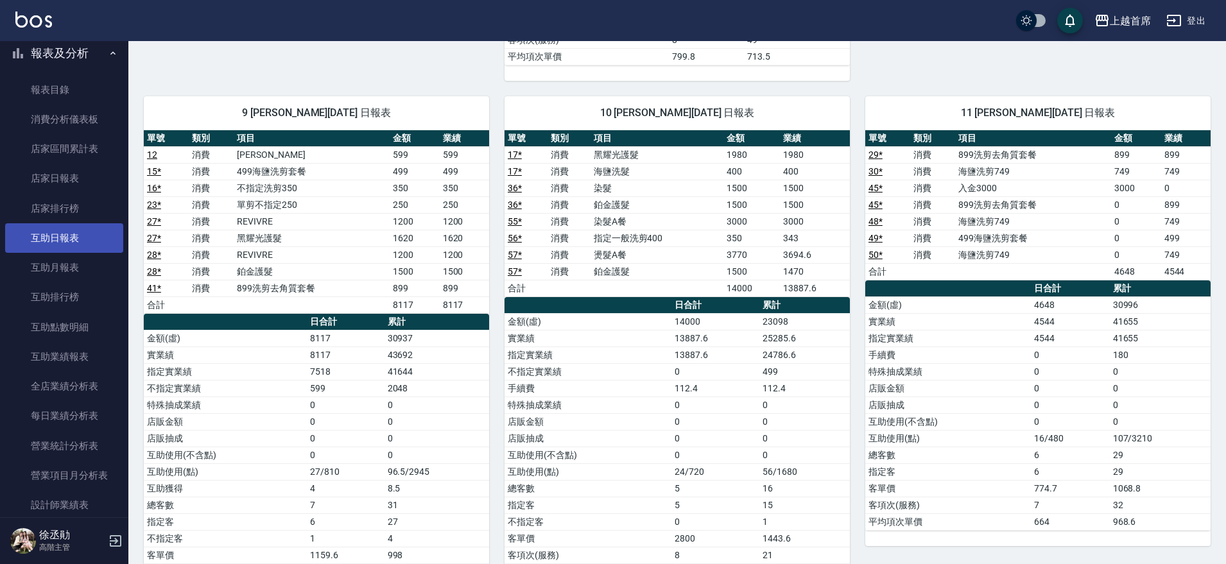
click at [44, 236] on link "互助日報表" at bounding box center [64, 238] width 118 height 30
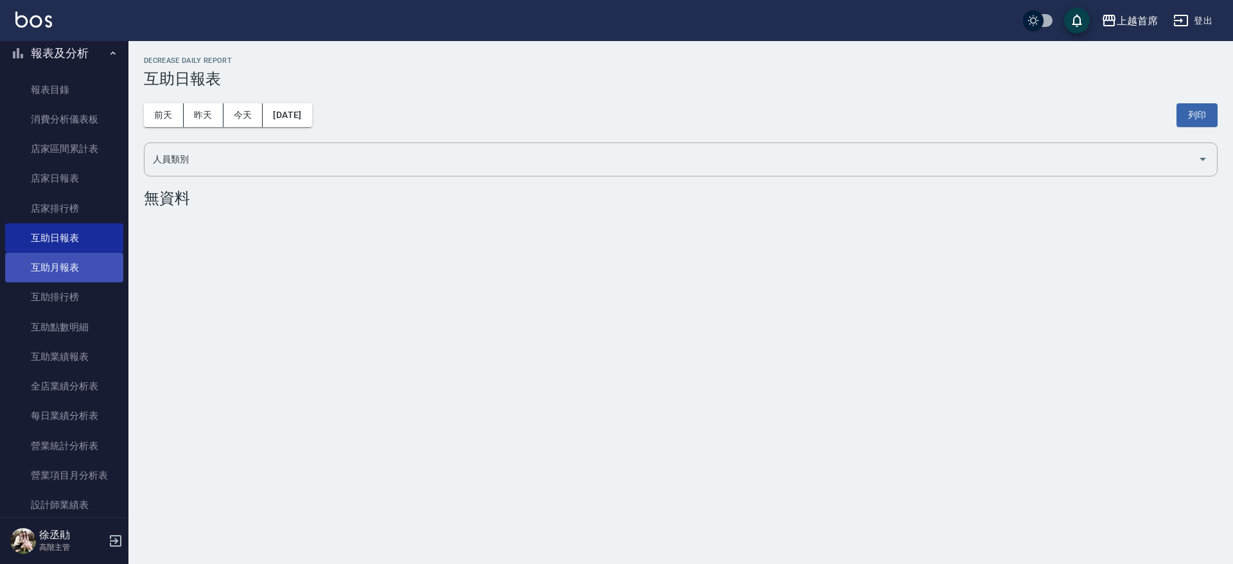
click at [74, 257] on link "互助月報表" at bounding box center [64, 268] width 118 height 30
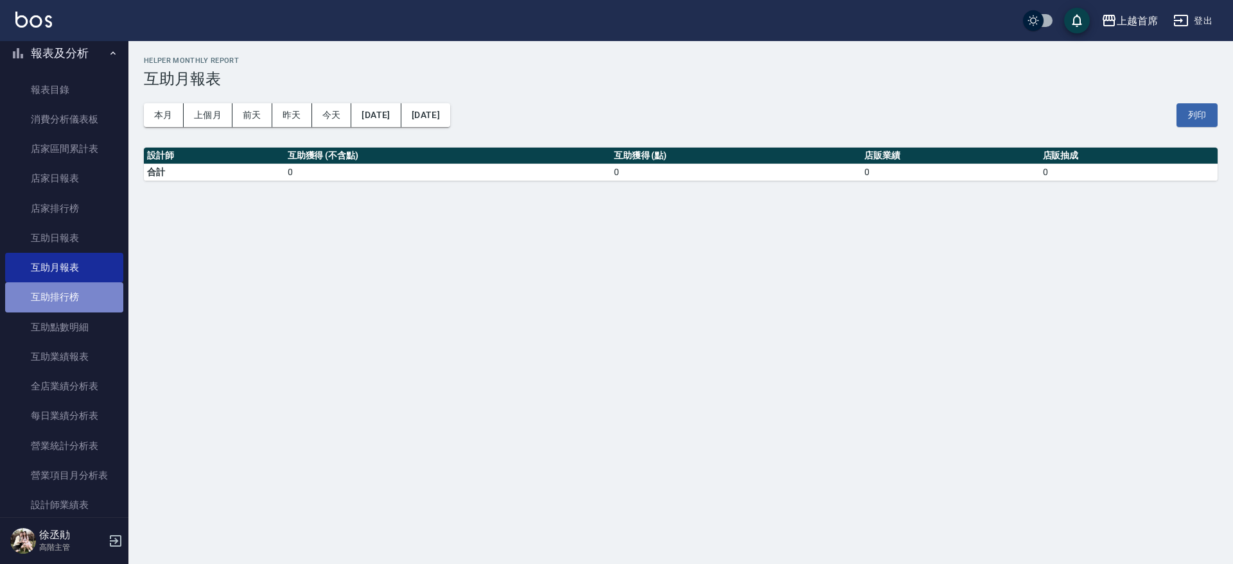
click at [82, 296] on link "互助排行榜" at bounding box center [64, 297] width 118 height 30
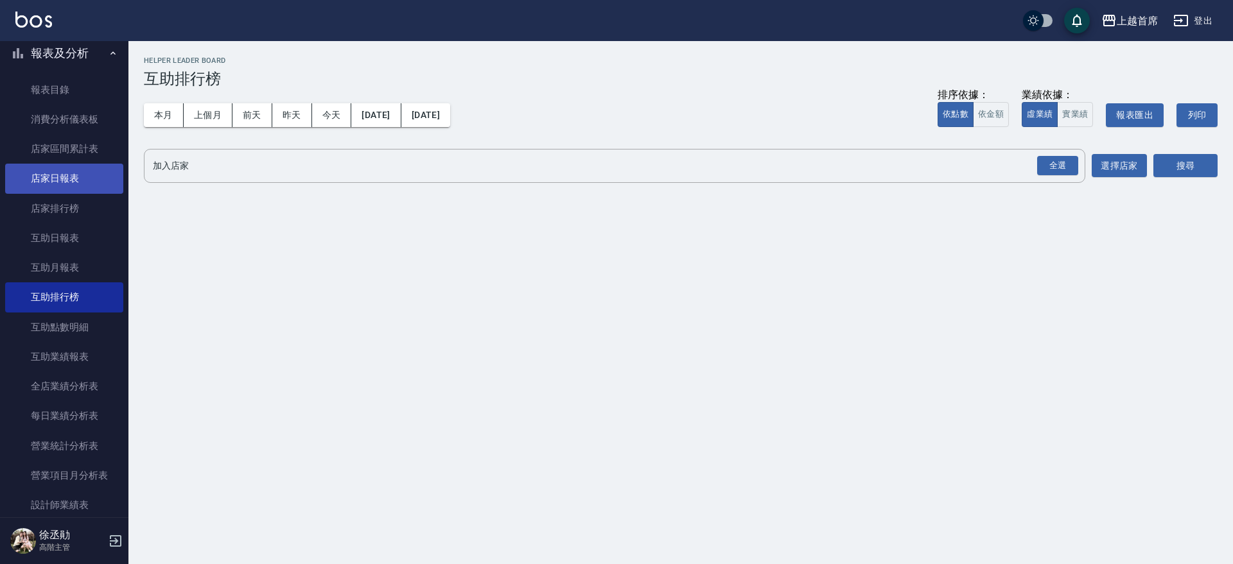
click at [72, 180] on link "店家日報表" at bounding box center [64, 179] width 118 height 30
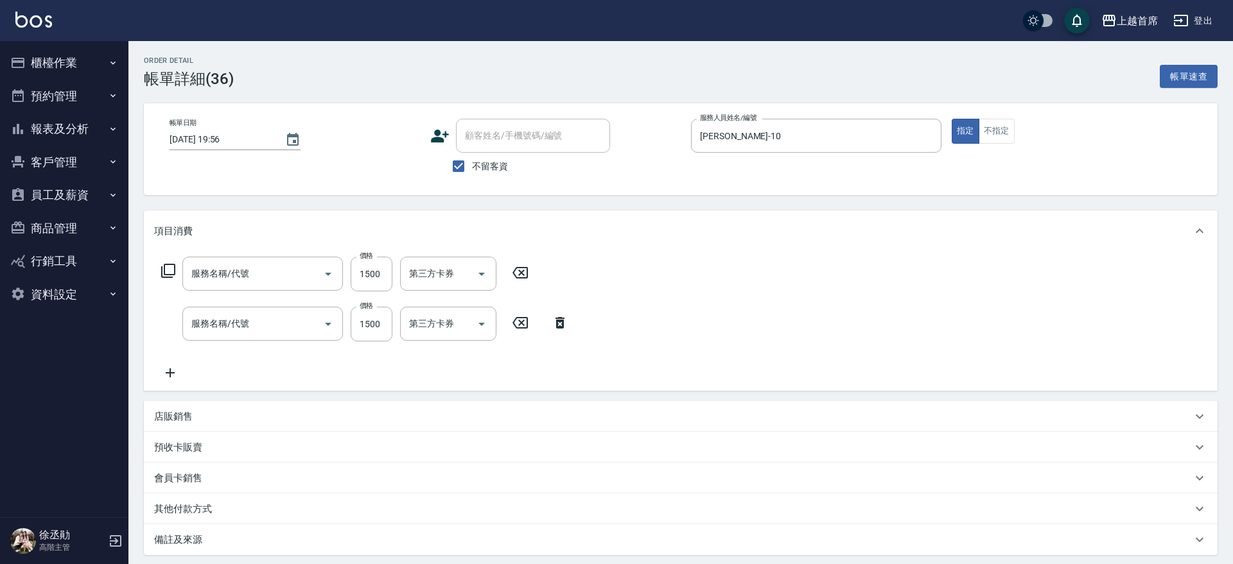
type input "[DATE] 19:56"
checkbox input "true"
type input "[PERSON_NAME]-10"
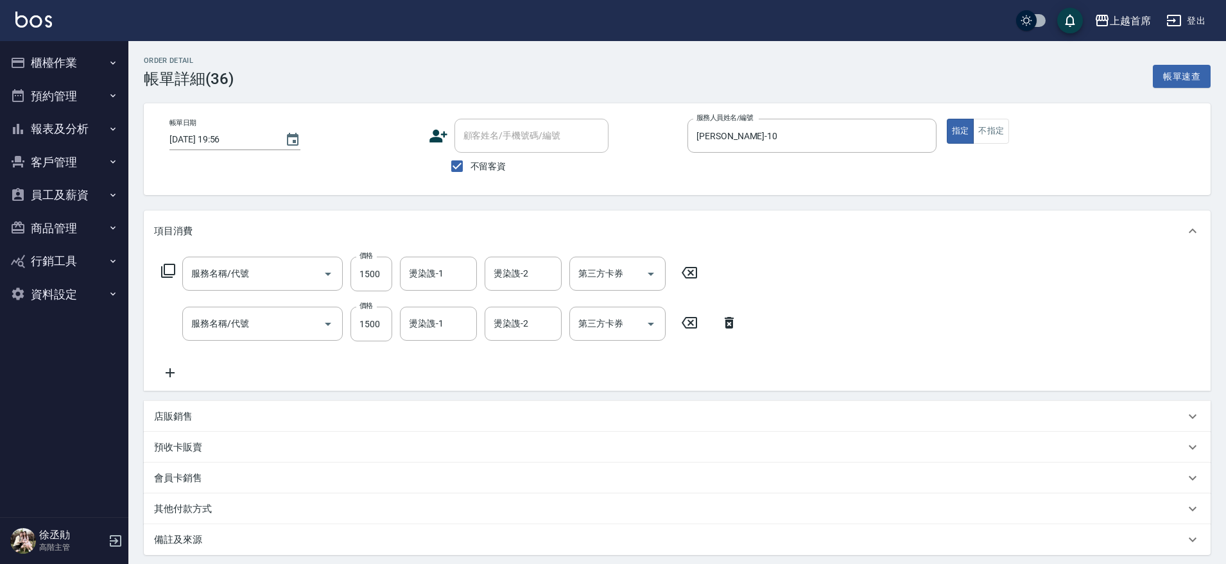
type input "鉑金護髮(51500)"
type input "染髮(41499)"
click at [63, 132] on button "報表及分析" at bounding box center [64, 128] width 118 height 33
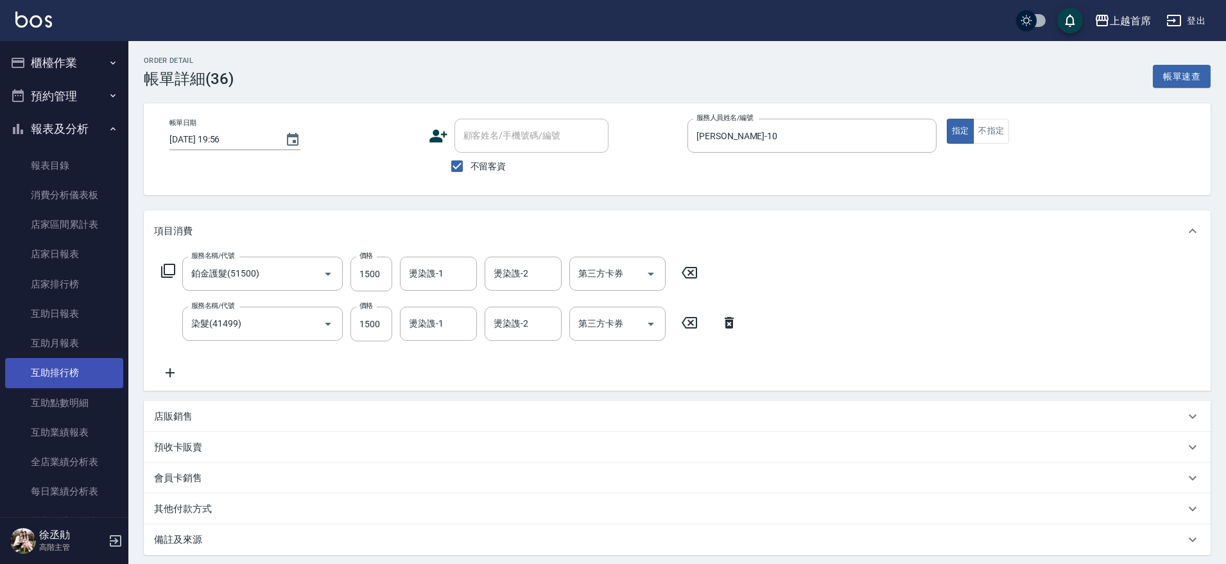
click at [55, 376] on link "互助排行榜" at bounding box center [64, 373] width 118 height 30
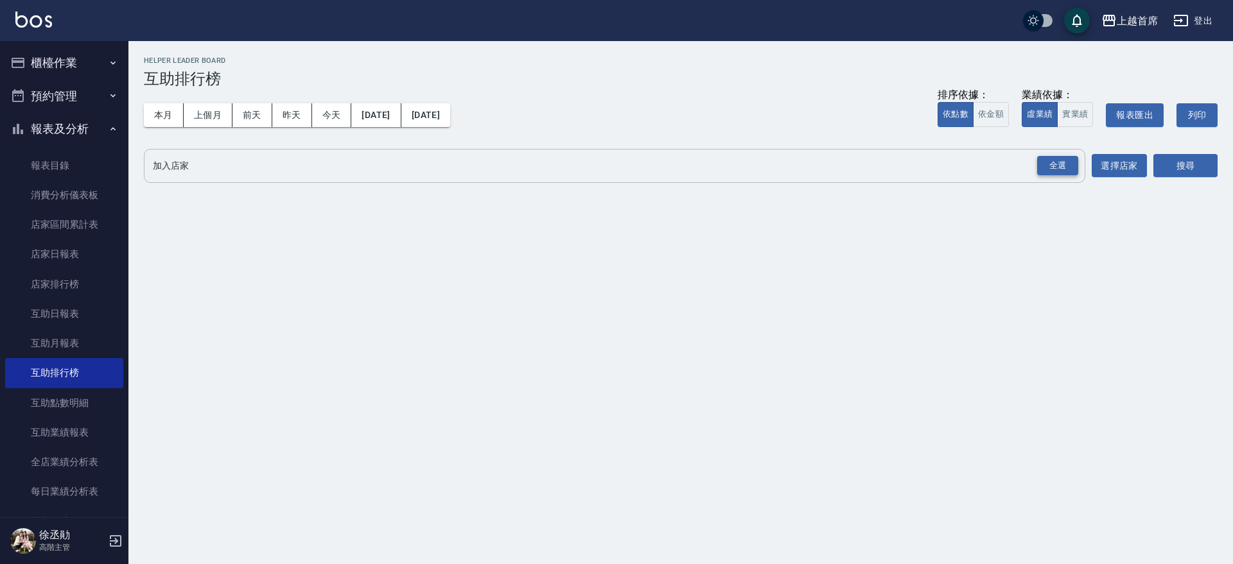
click at [1064, 164] on div "全選" at bounding box center [1057, 166] width 41 height 20
click at [1158, 164] on button "搜尋" at bounding box center [1185, 167] width 64 height 24
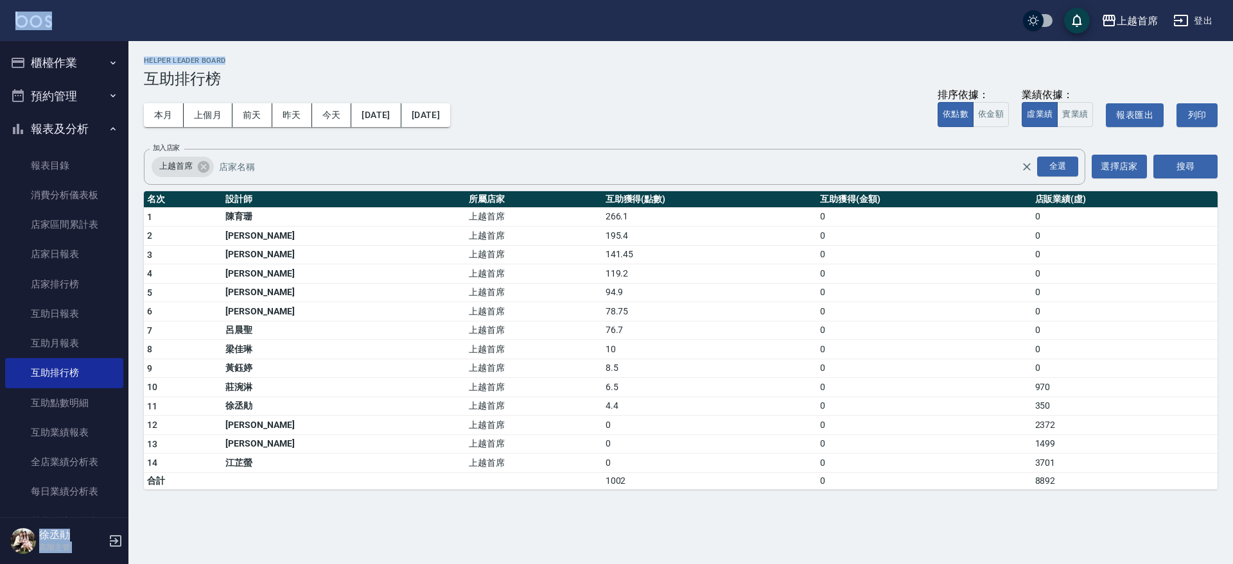
click at [447, 39] on div "上越首席 登出 櫃檯作業 打帳單 帳單列表 掛單列表 座位開單 營業儀表板 現金收支登錄 高階收支登錄 材料自購登錄 每日結帳 排班表 現場電腦打卡 掃碼打卡…" at bounding box center [616, 282] width 1233 height 564
click at [446, 55] on div "上越首席 [DATE] - [DATE] 互助排行榜 列印時間： [DATE][PHONE_NUMBER]:49 Helper Leader Board 互助…" at bounding box center [680, 273] width 1104 height 464
